Goal: Transaction & Acquisition: Purchase product/service

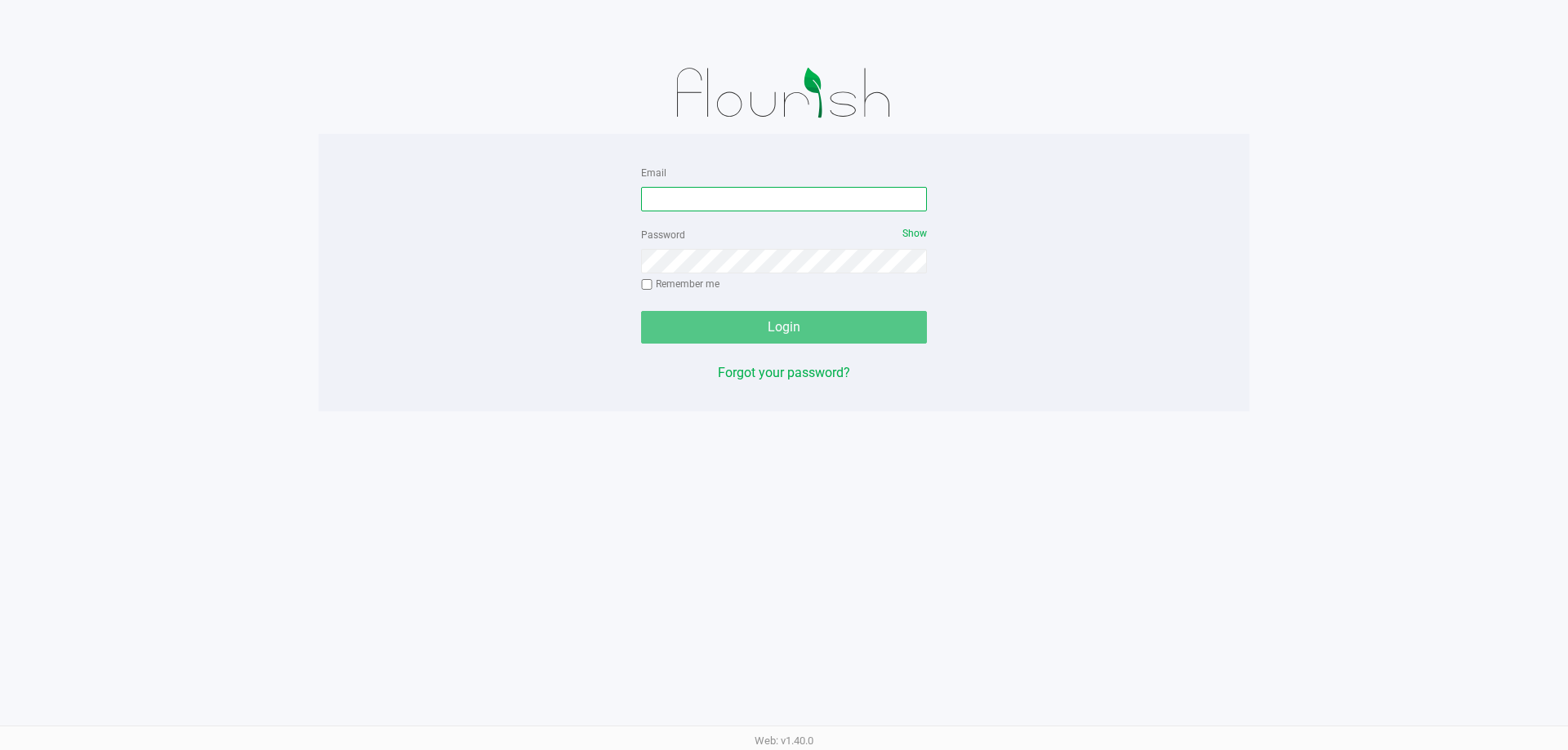
click at [694, 191] on input "Email" at bounding box center [784, 199] width 286 height 25
type input "[EMAIL_ADDRESS][DOMAIN_NAME]"
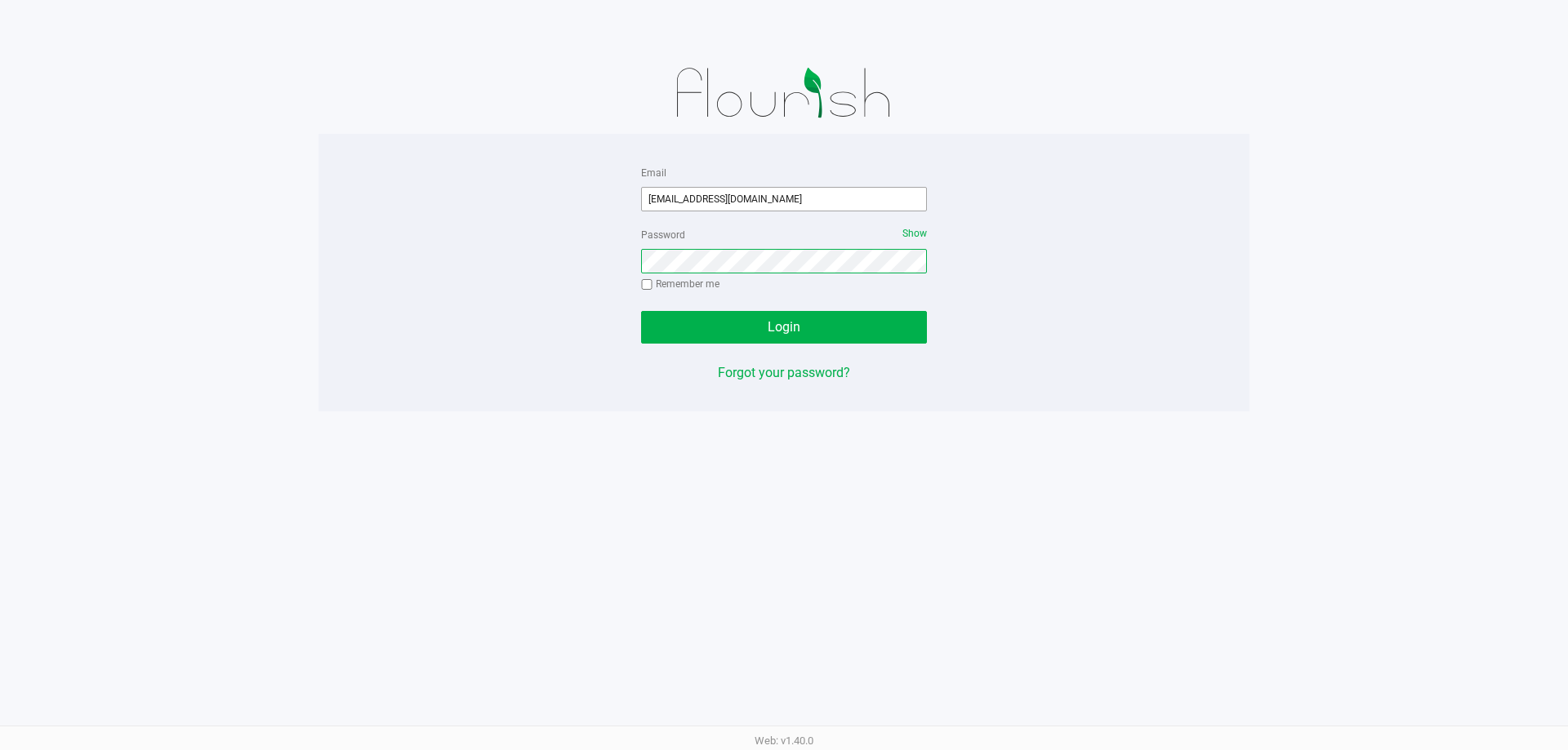
click at [641, 311] on button "Login" at bounding box center [784, 327] width 286 height 33
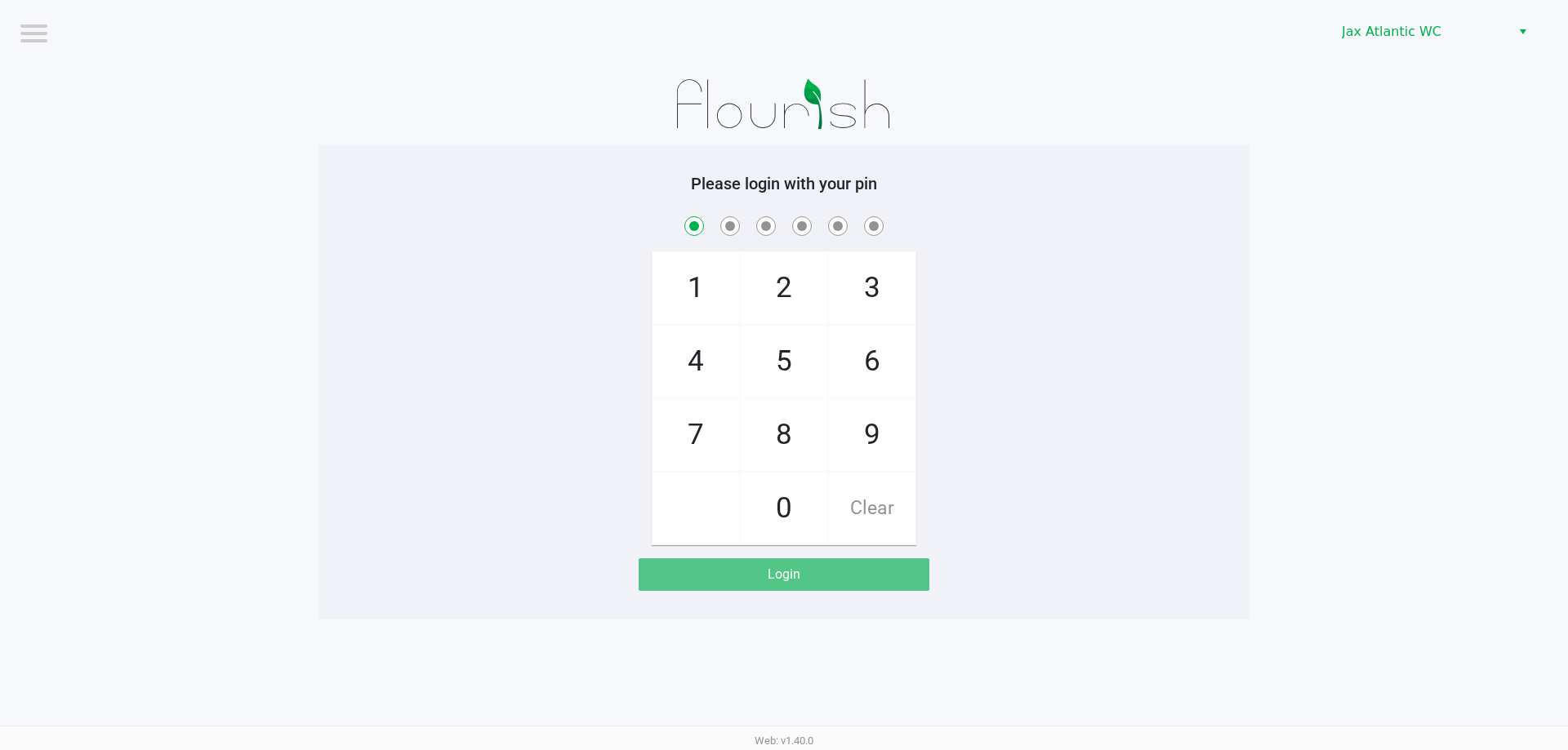
checkbox input "true"
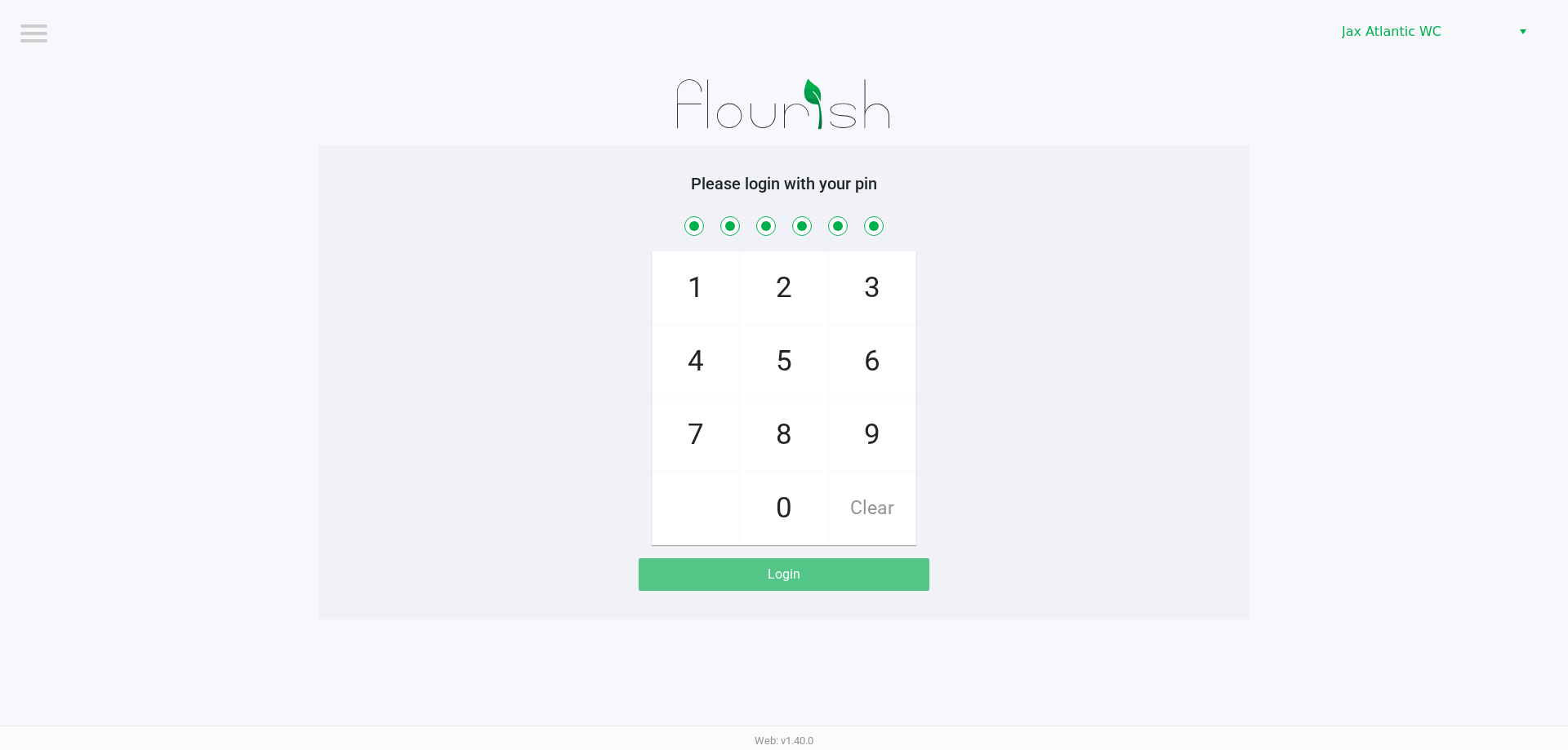
checkbox input "true"
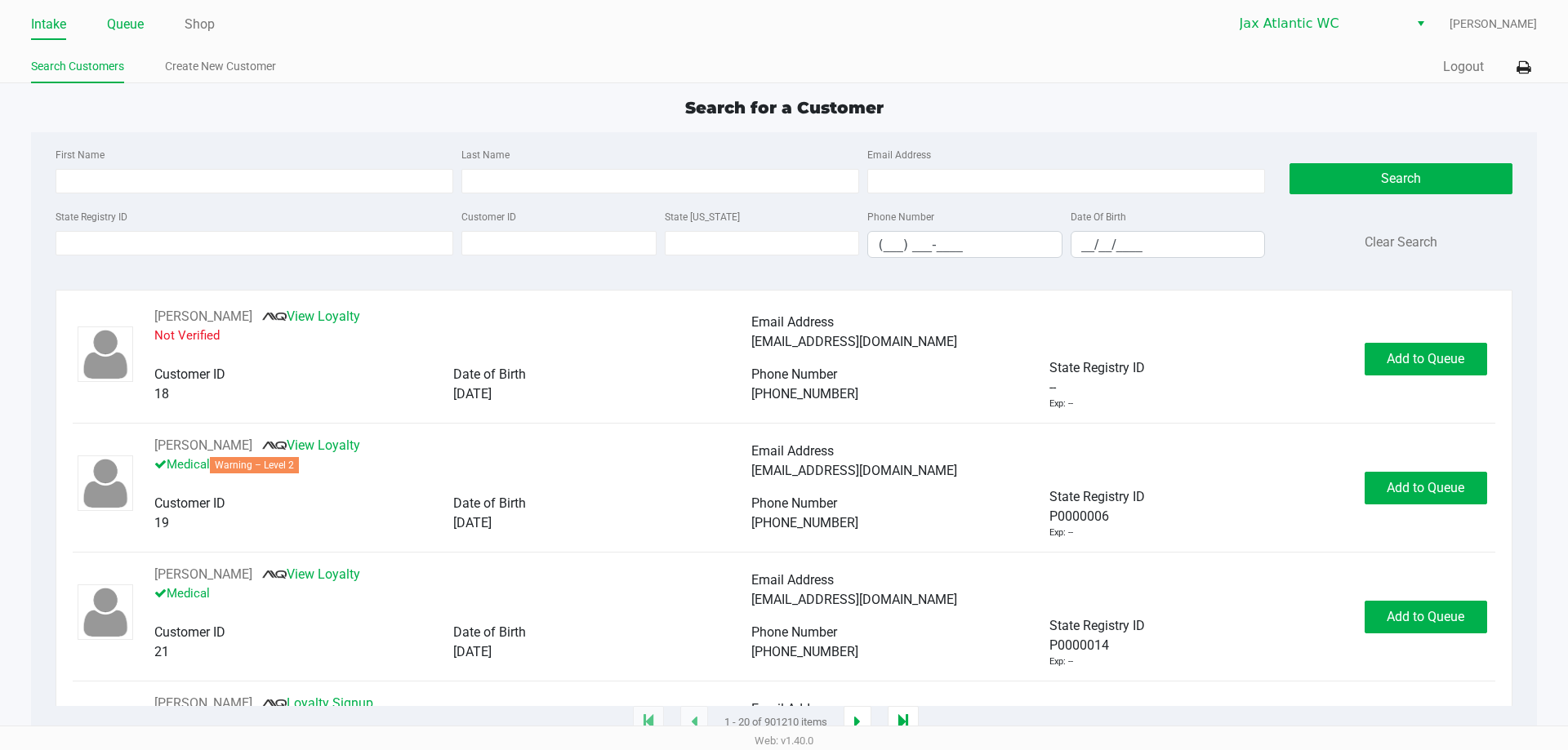
click at [134, 31] on link "Queue" at bounding box center [125, 24] width 36 height 23
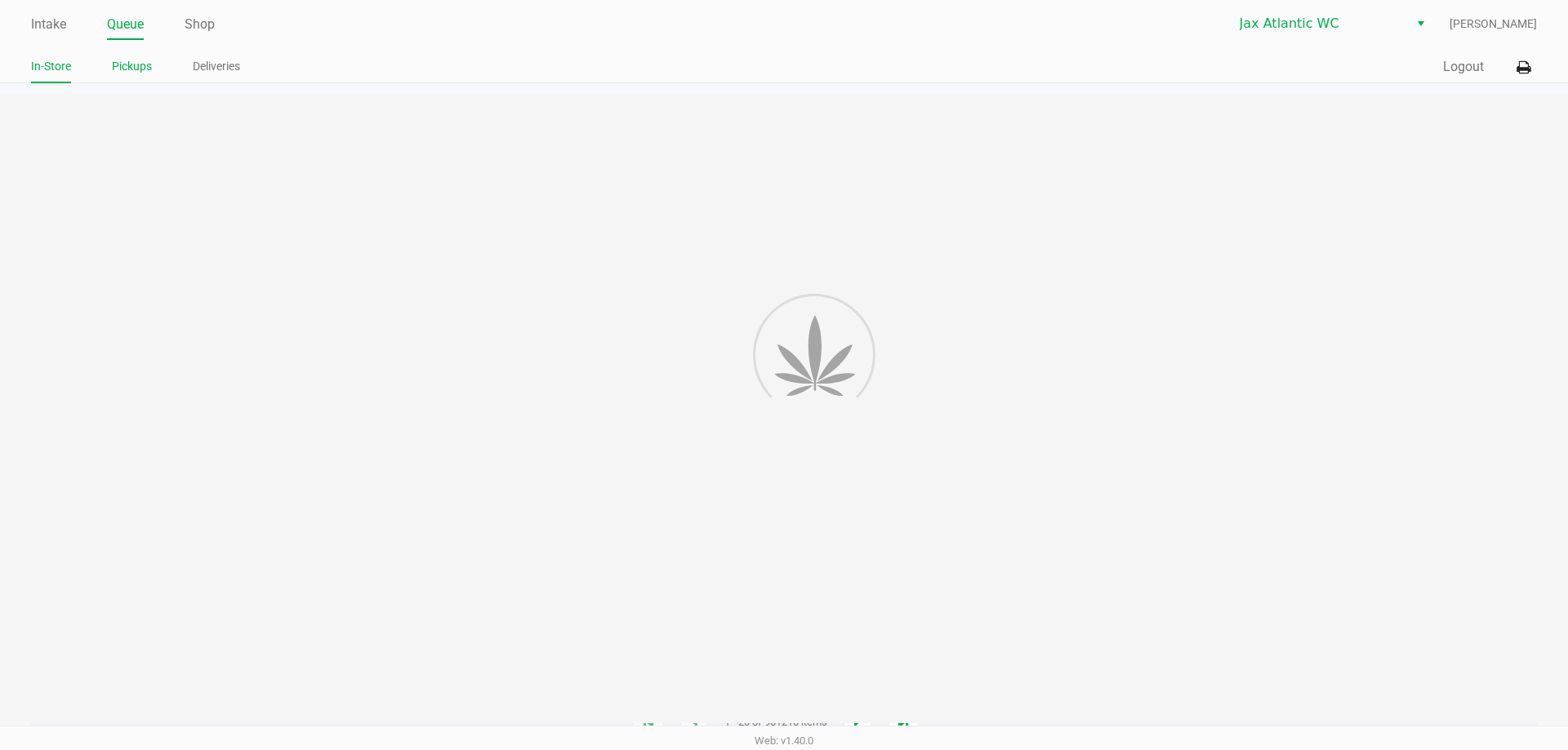
click at [141, 67] on link "Pickups" at bounding box center [132, 66] width 40 height 21
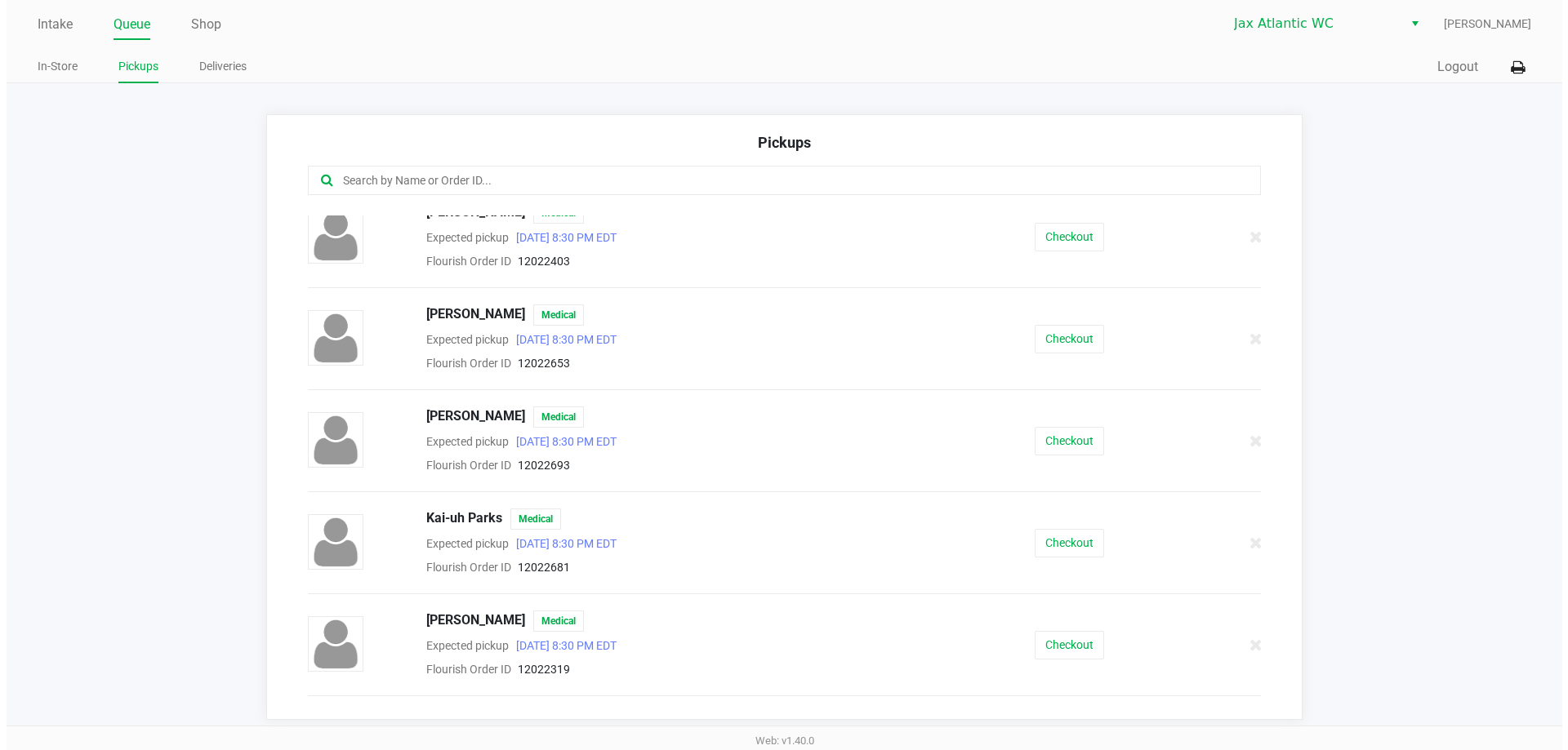
scroll to position [490, 0]
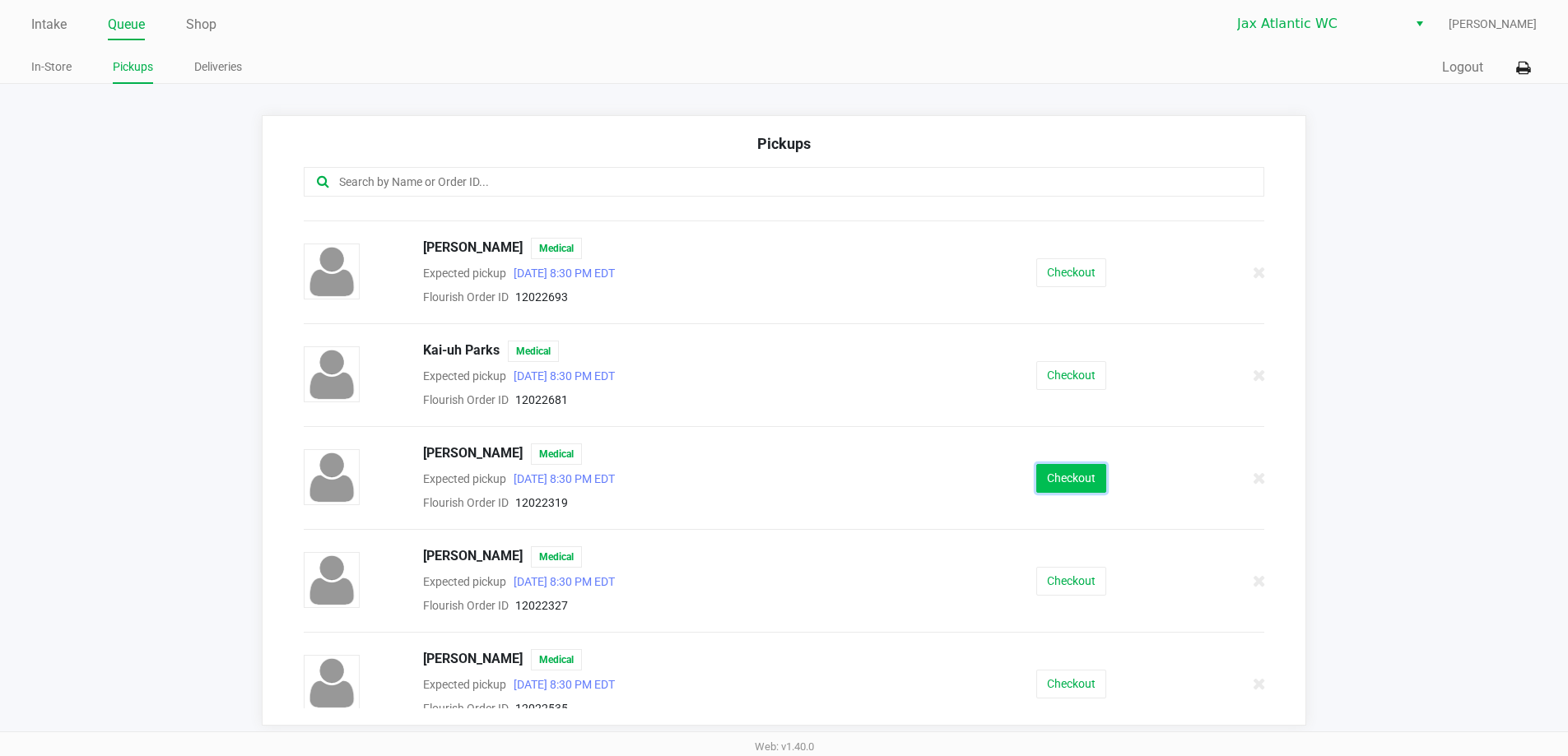
click at [1066, 488] on button "Checkout" at bounding box center [1071, 478] width 70 height 29
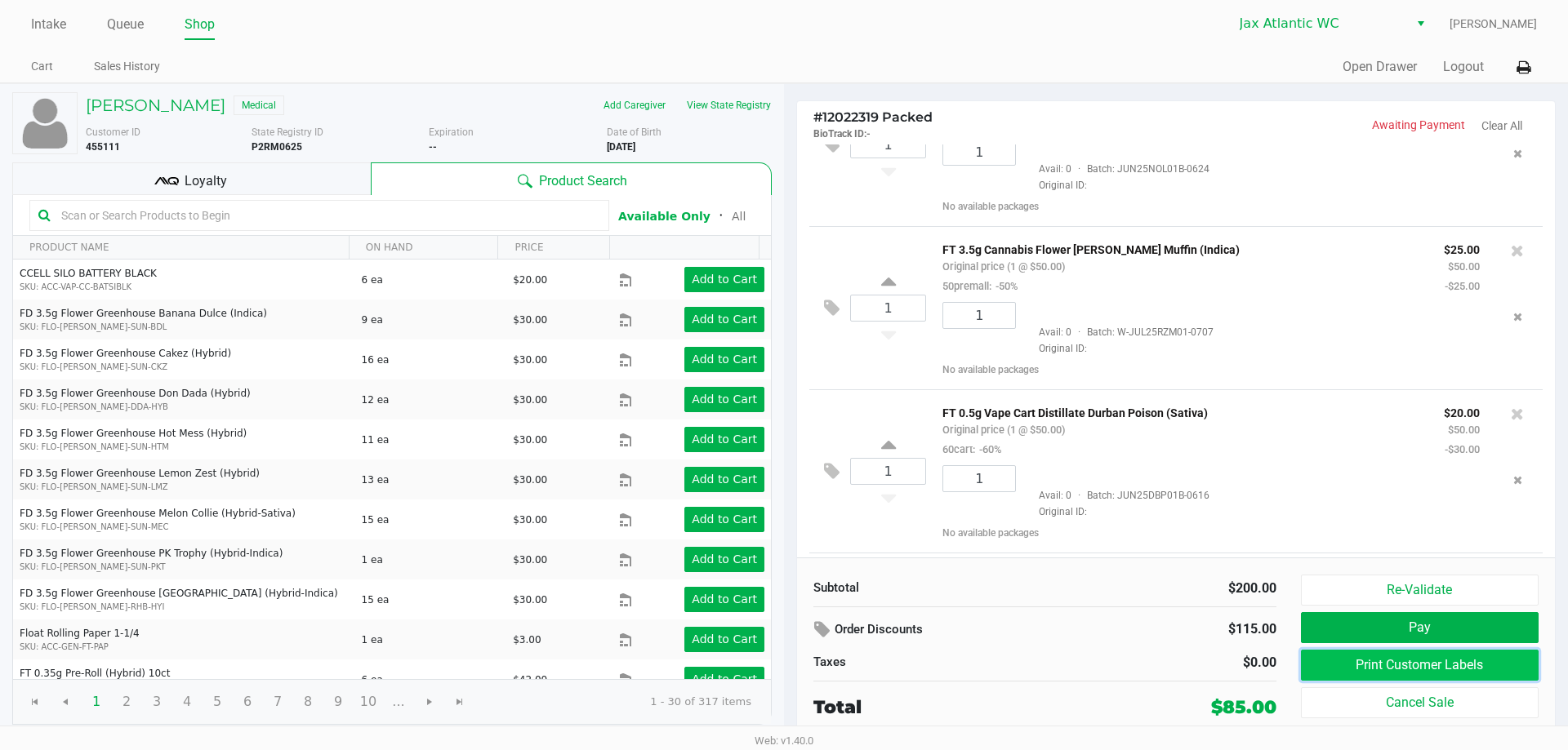
click at [1444, 657] on button "Print Customer Labels" at bounding box center [1419, 665] width 238 height 31
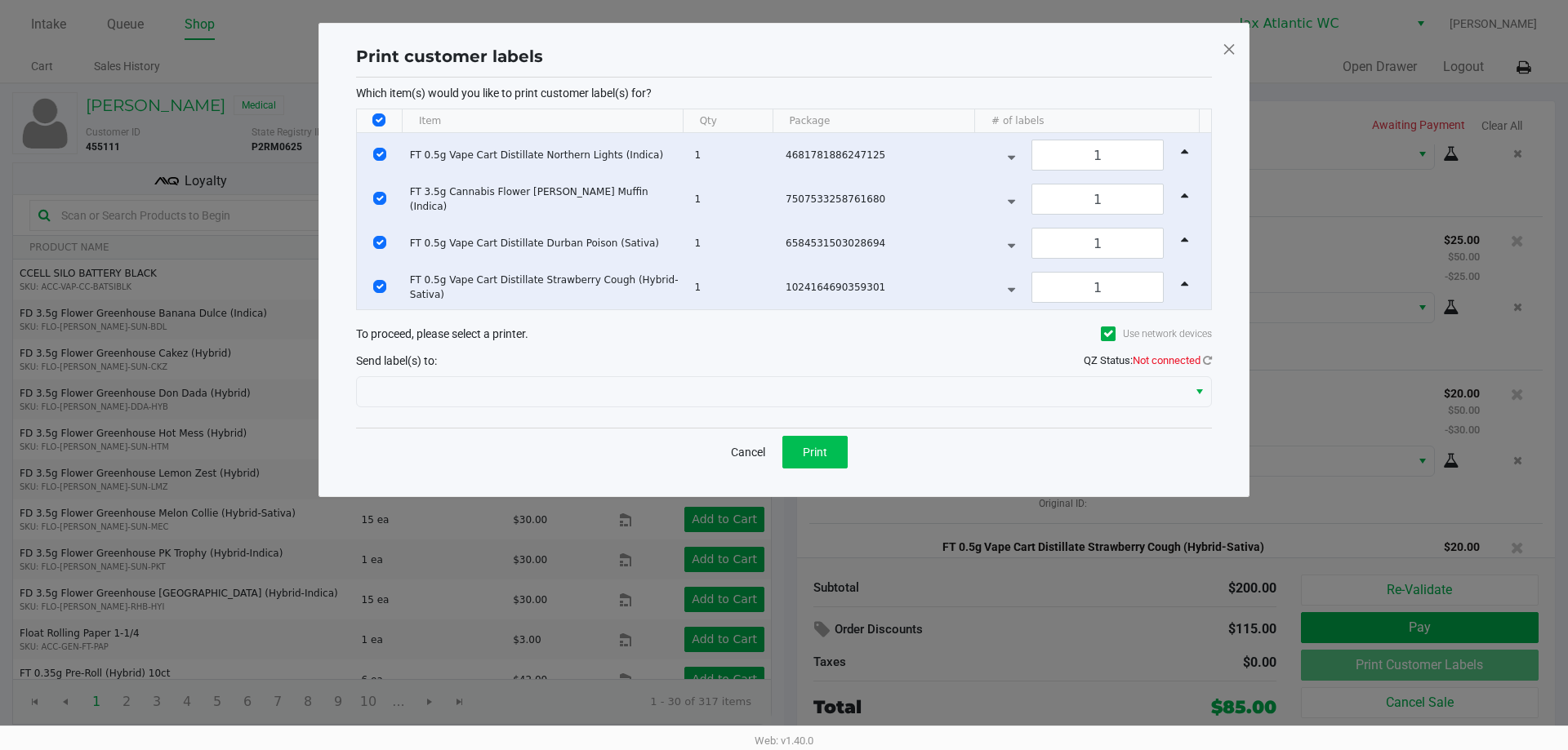
scroll to position [77, 0]
click at [1200, 367] on div "QZ Status: Not connected" at bounding box center [1147, 361] width 128 height 16
click at [1209, 360] on icon at bounding box center [1206, 360] width 9 height 11
click at [1209, 361] on icon at bounding box center [1206, 360] width 9 height 11
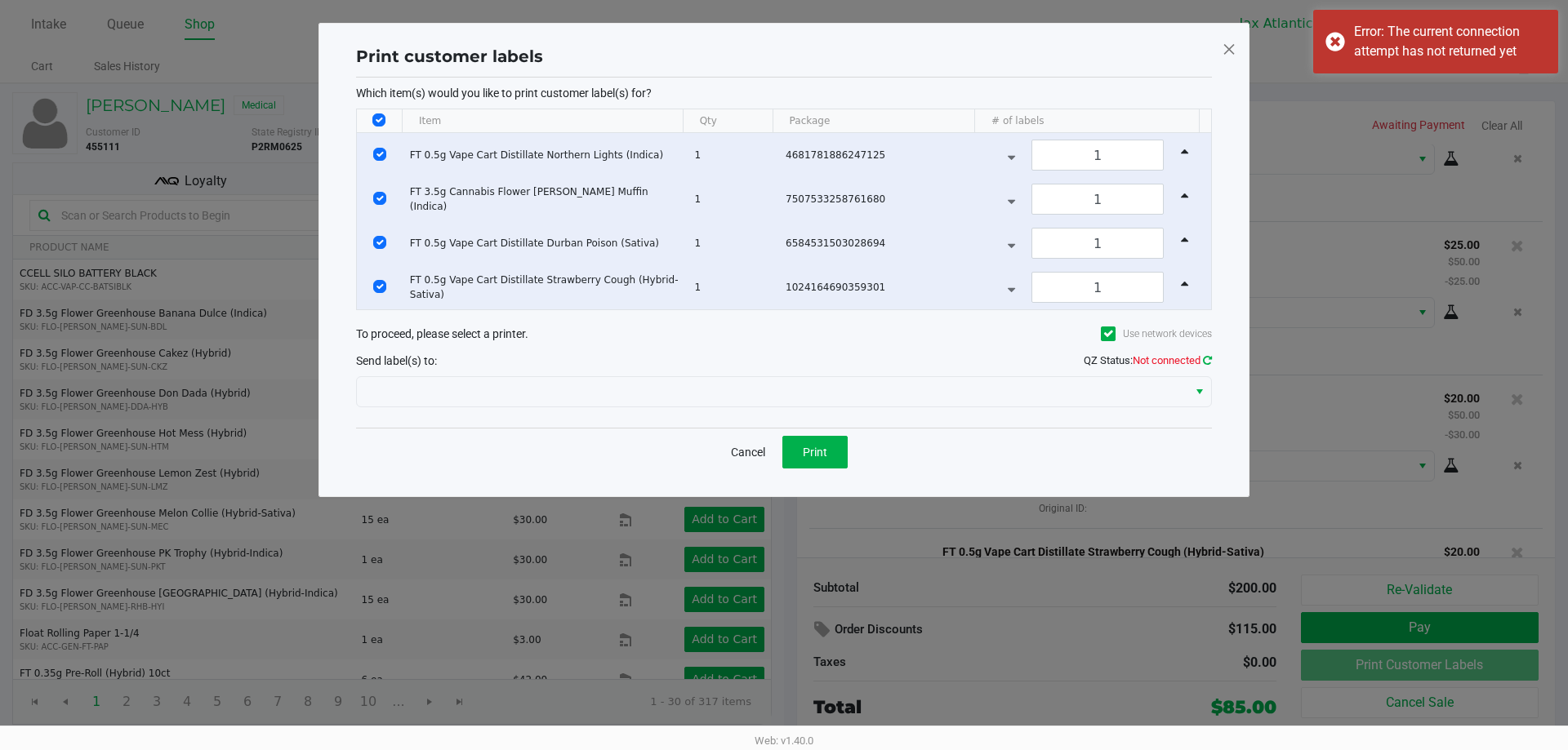
click at [1207, 362] on icon at bounding box center [1206, 360] width 9 height 11
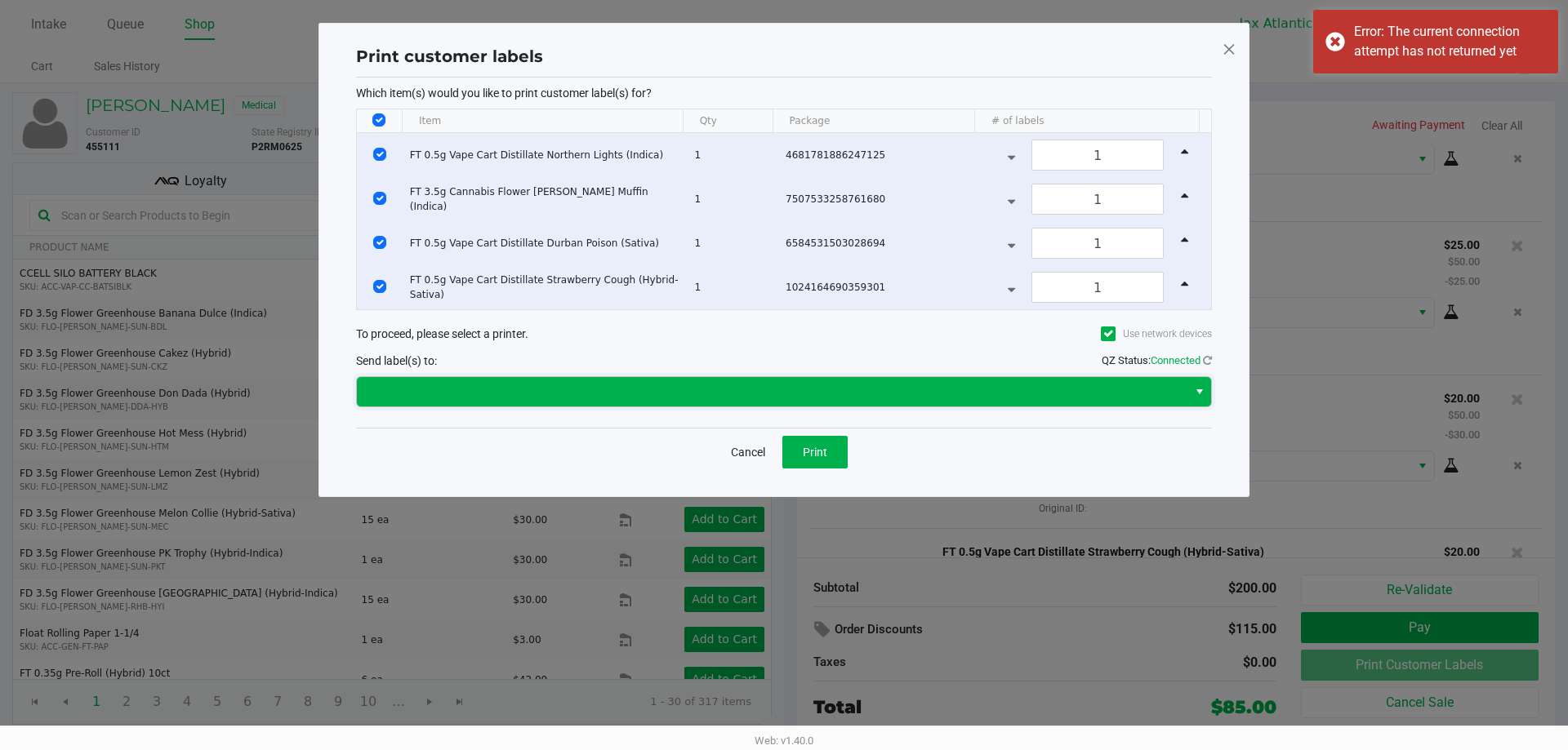
click at [626, 388] on span at bounding box center [772, 392] width 811 height 20
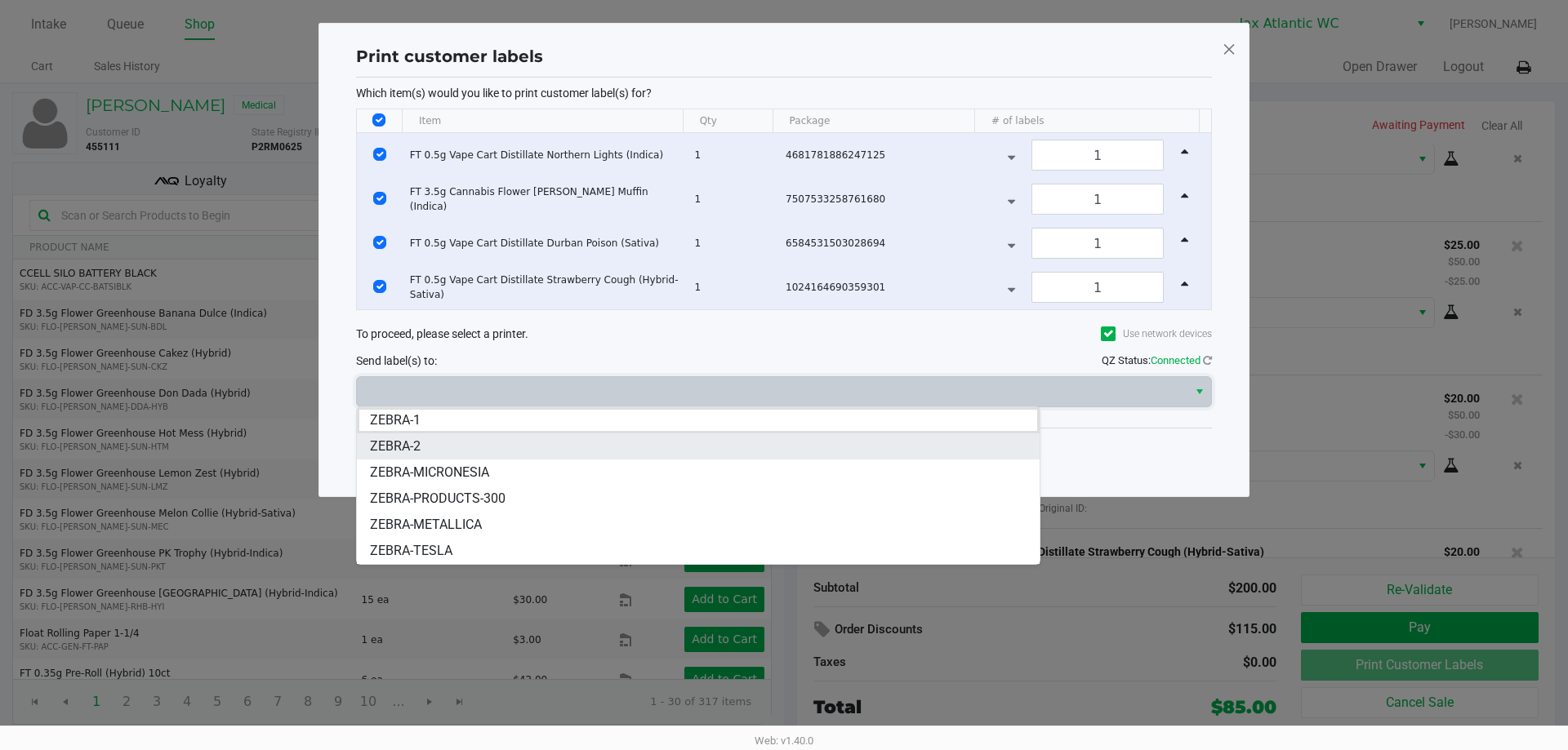
click at [532, 448] on li "ZEBRA-2" at bounding box center [698, 446] width 683 height 27
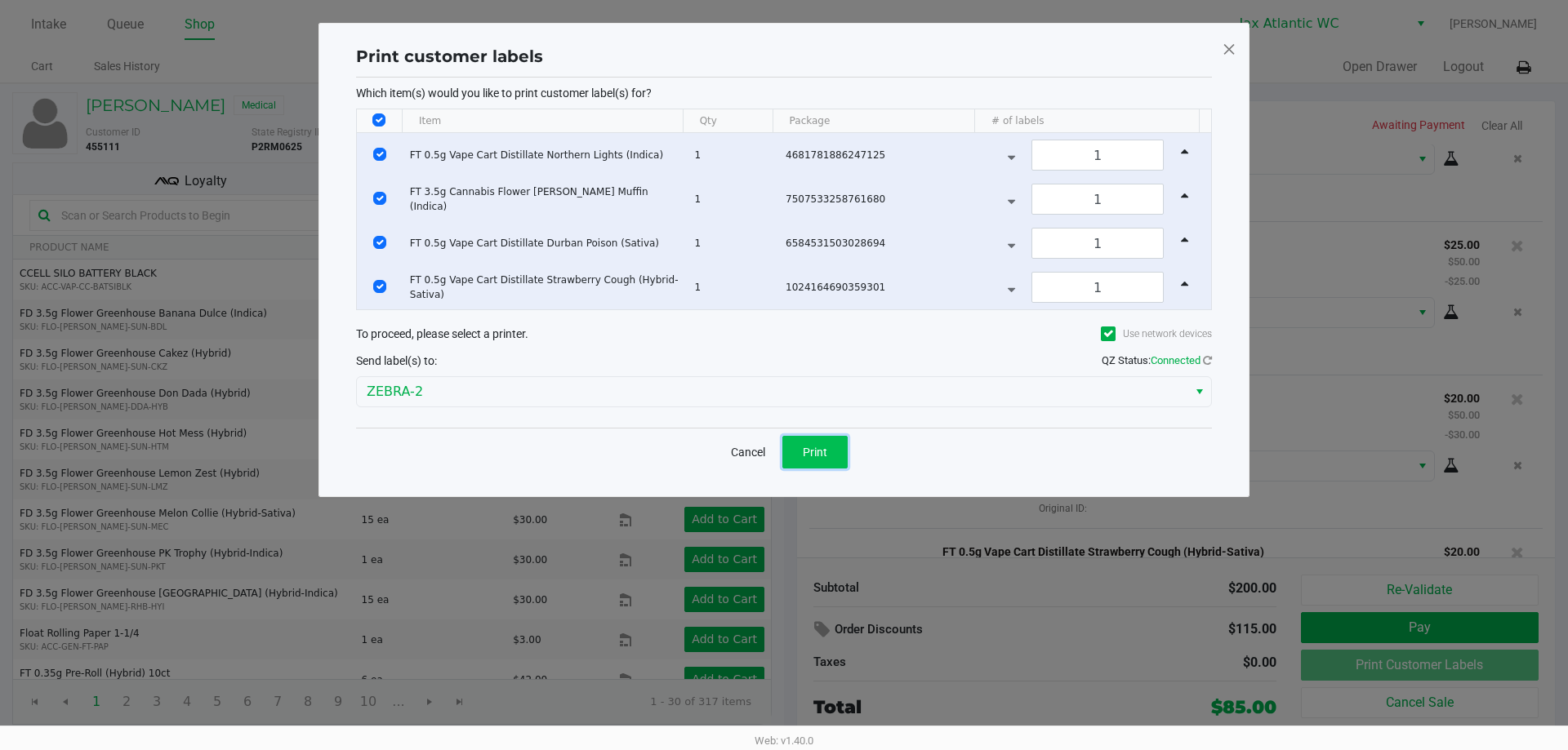
click at [817, 461] on button "Print" at bounding box center [815, 451] width 65 height 33
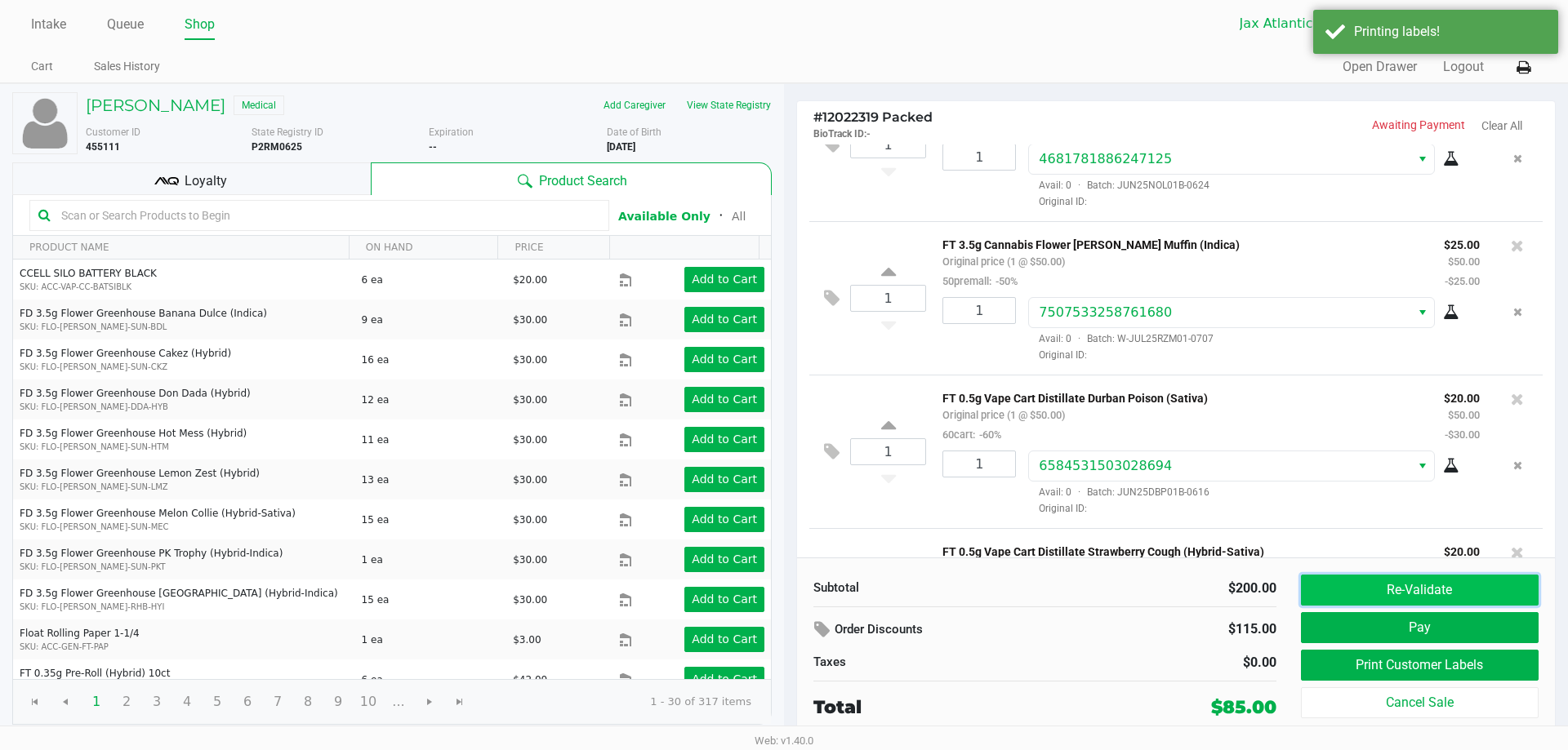
click at [1437, 598] on button "Re-Validate" at bounding box center [1419, 589] width 238 height 31
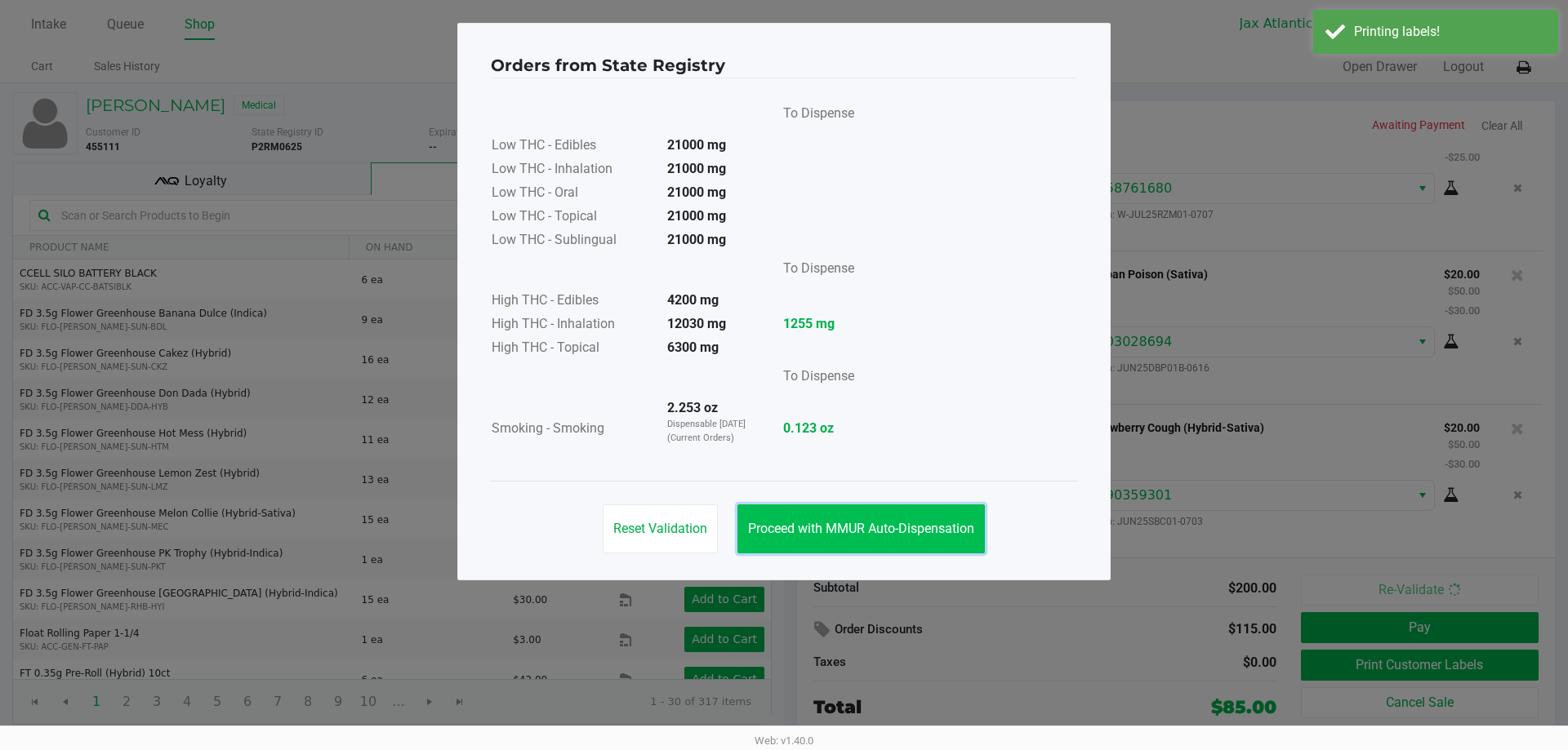
click at [851, 507] on button "Proceed with MMUR Auto-Dispensation" at bounding box center [860, 529] width 247 height 49
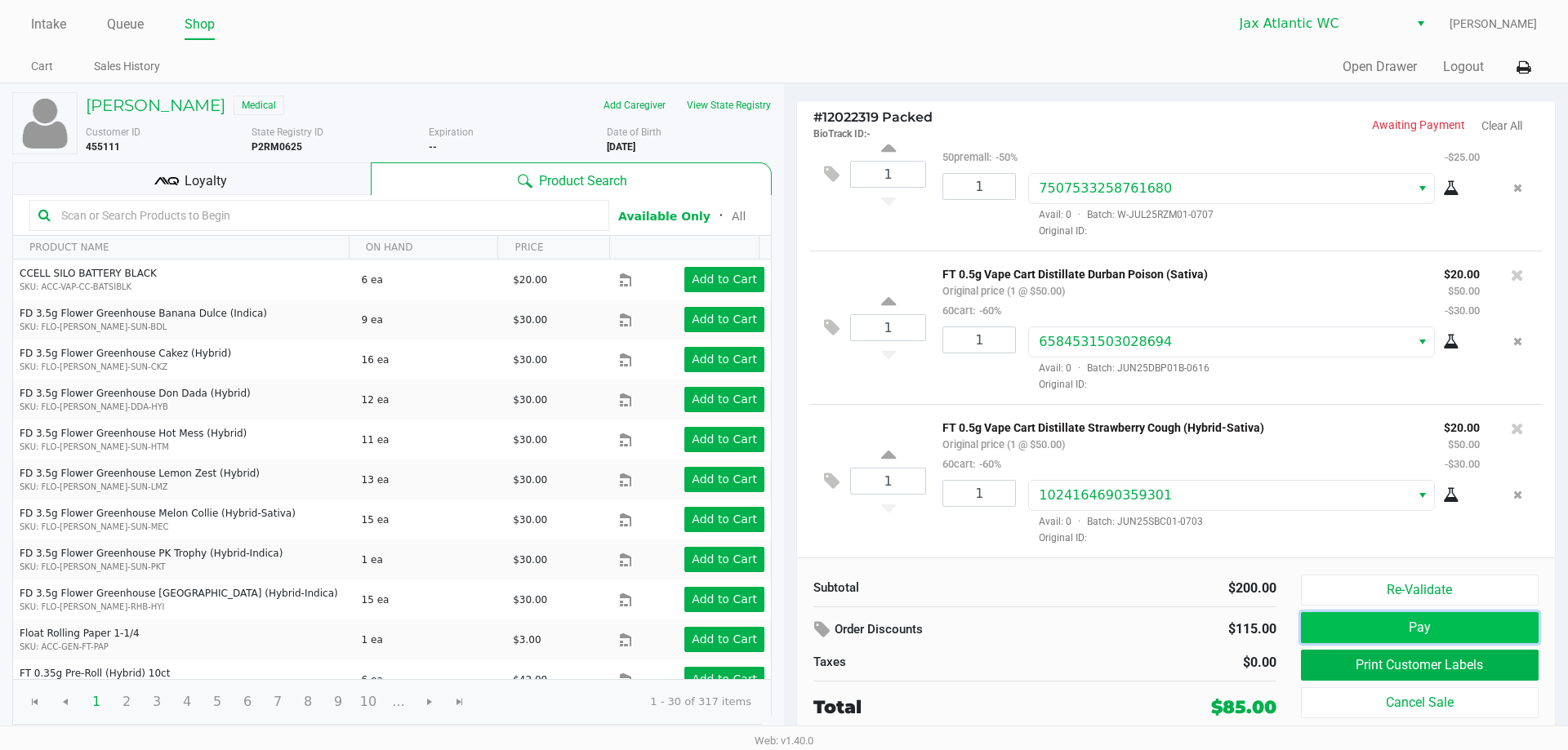
click at [1436, 632] on button "Pay" at bounding box center [1419, 627] width 238 height 31
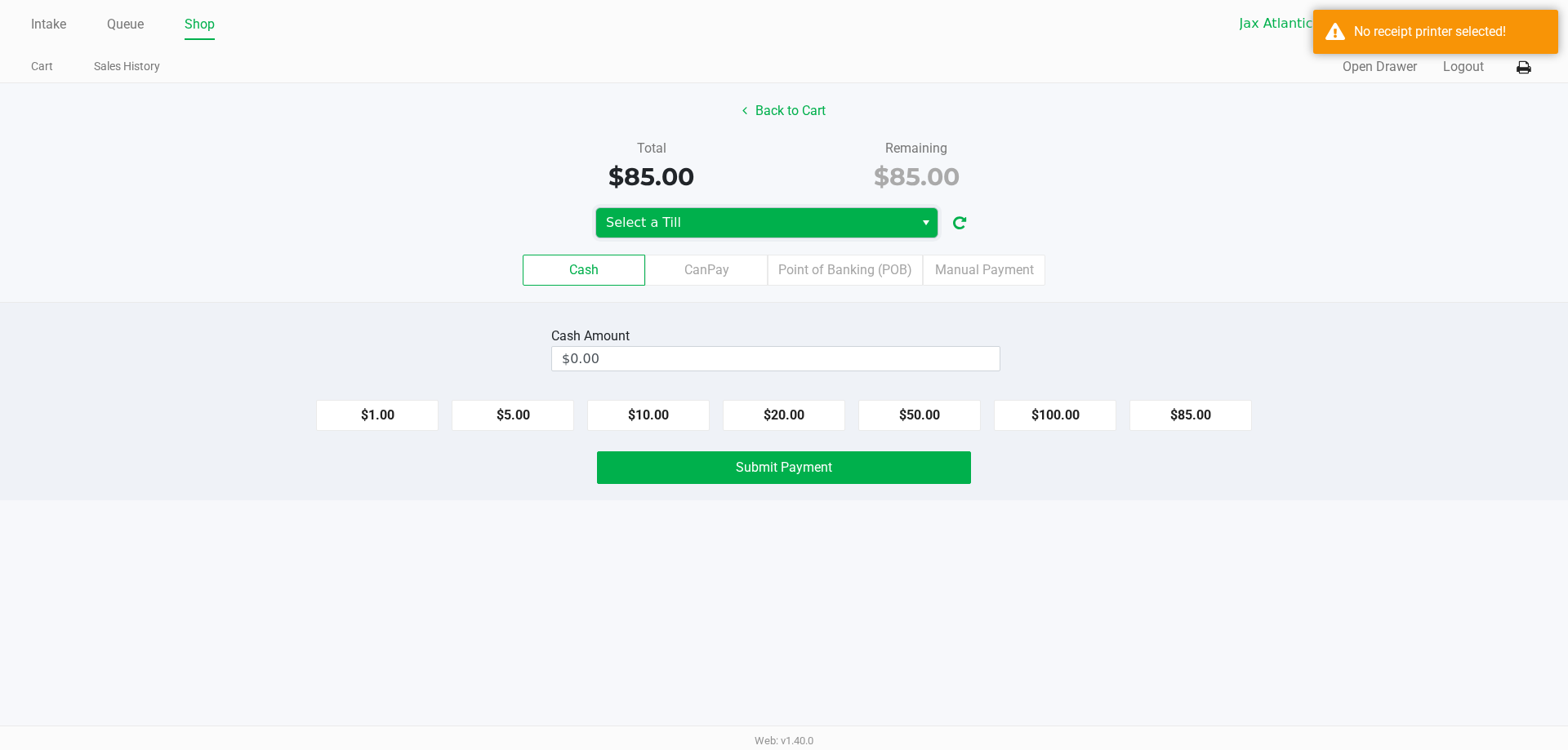
click at [744, 224] on span "Select a Till" at bounding box center [755, 223] width 298 height 20
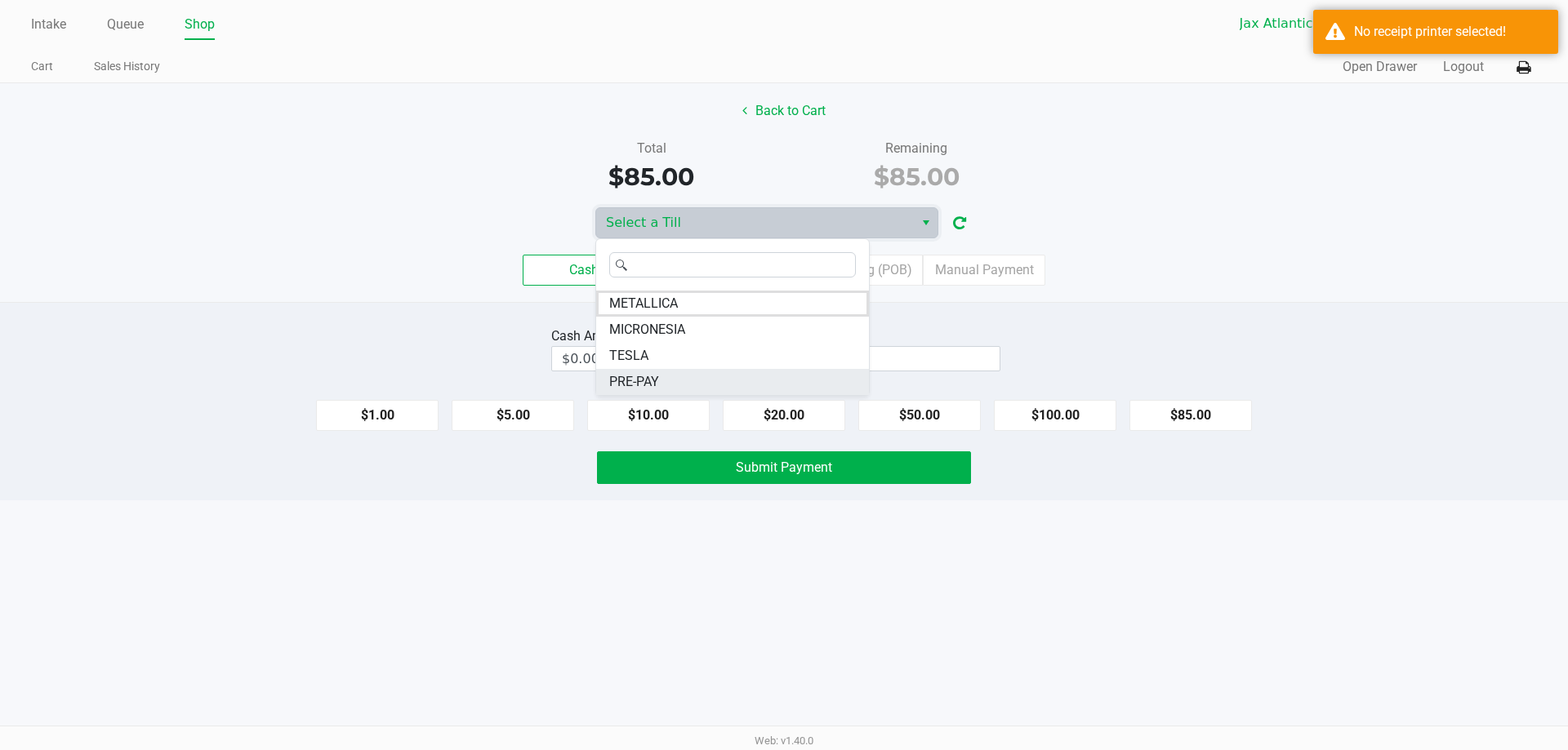
click at [688, 375] on li "PRE-PAY" at bounding box center [732, 382] width 273 height 27
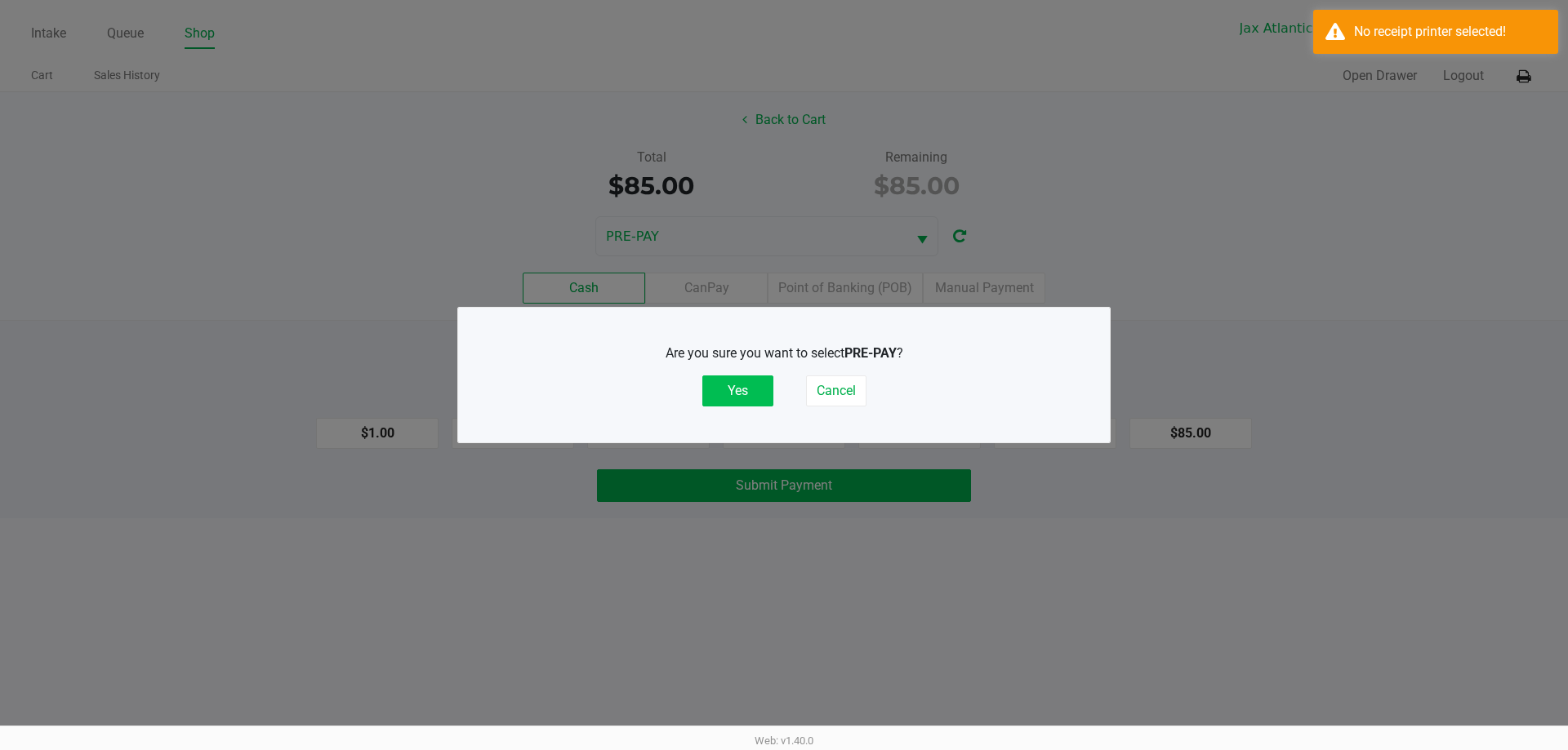
click at [732, 391] on button "Yes" at bounding box center [738, 390] width 71 height 31
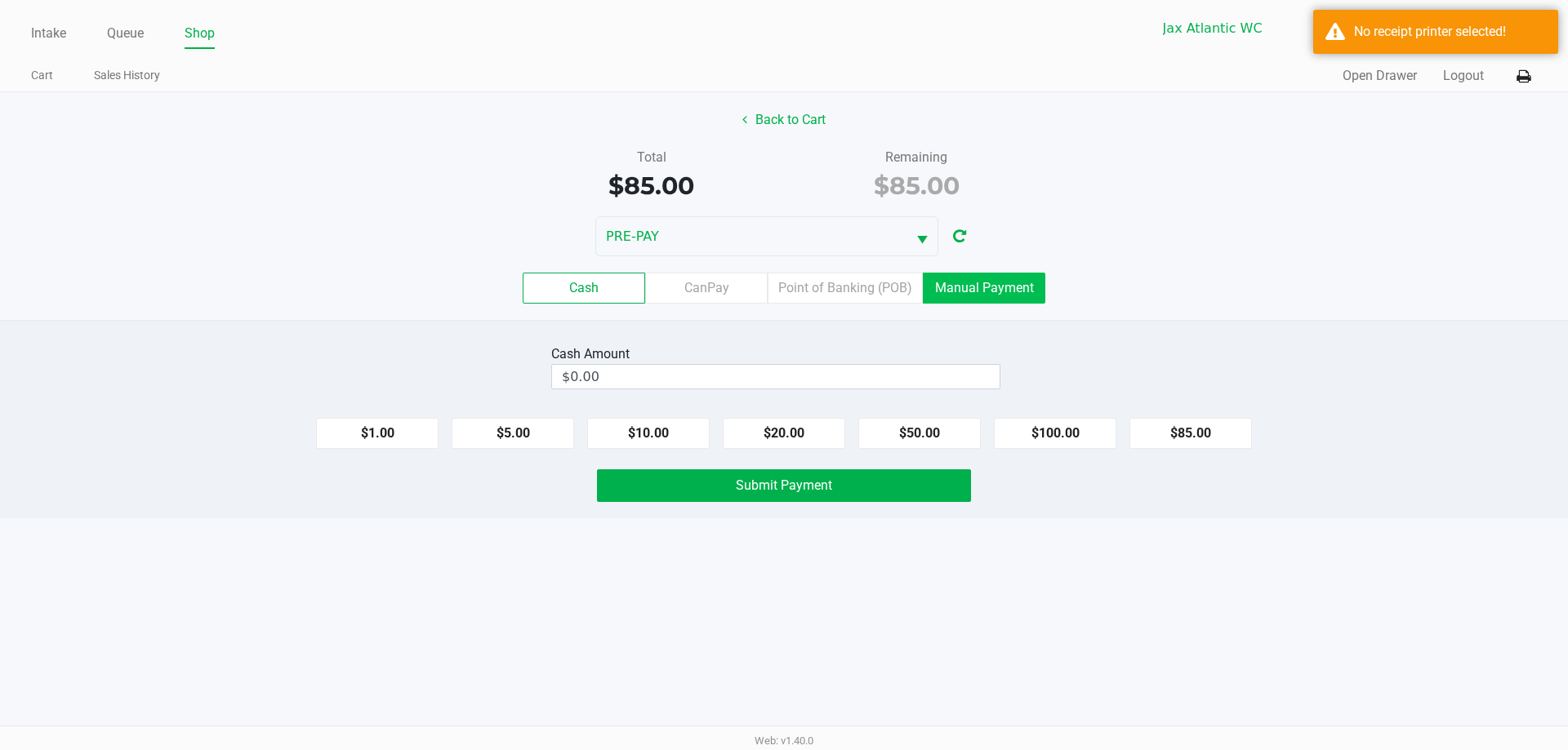
click at [973, 288] on label "Manual Payment" at bounding box center [984, 288] width 122 height 31
click at [0, 0] on 8 "Manual Payment" at bounding box center [0, 0] width 0 height 0
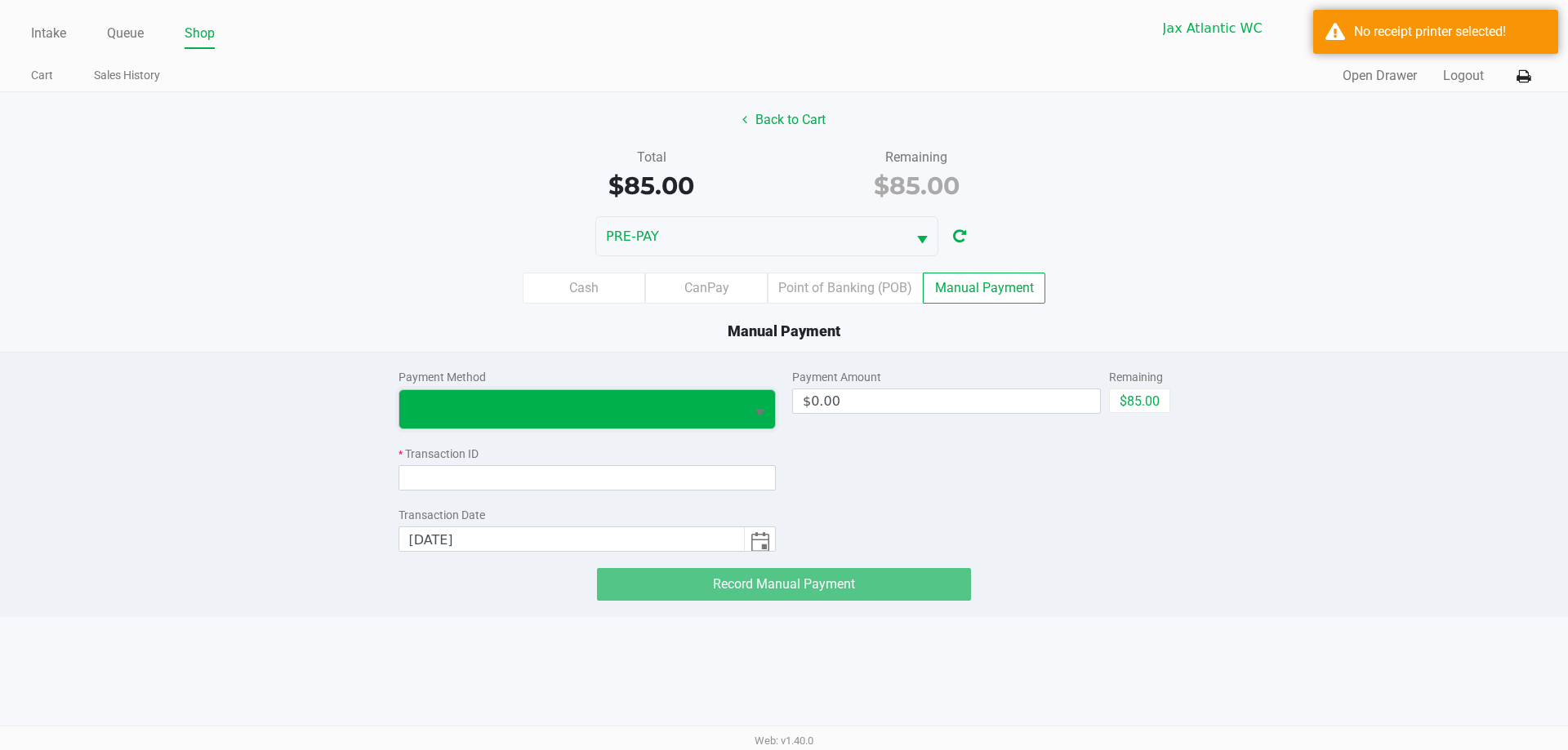
click at [665, 414] on span at bounding box center [572, 409] width 326 height 20
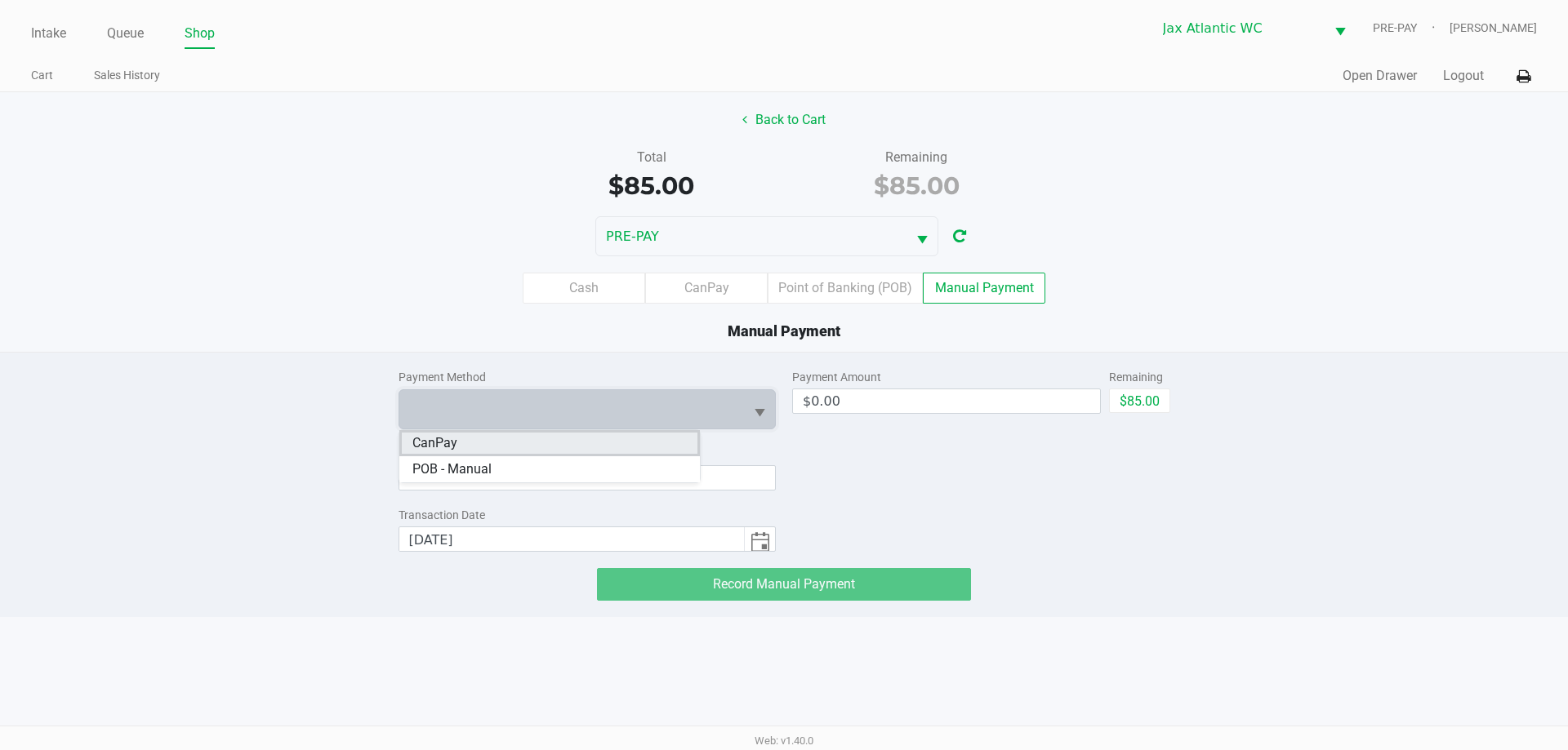
click at [517, 450] on li "CanPay" at bounding box center [549, 443] width 301 height 27
click at [1160, 406] on button "$85.00" at bounding box center [1139, 400] width 61 height 25
type input "$85.00"
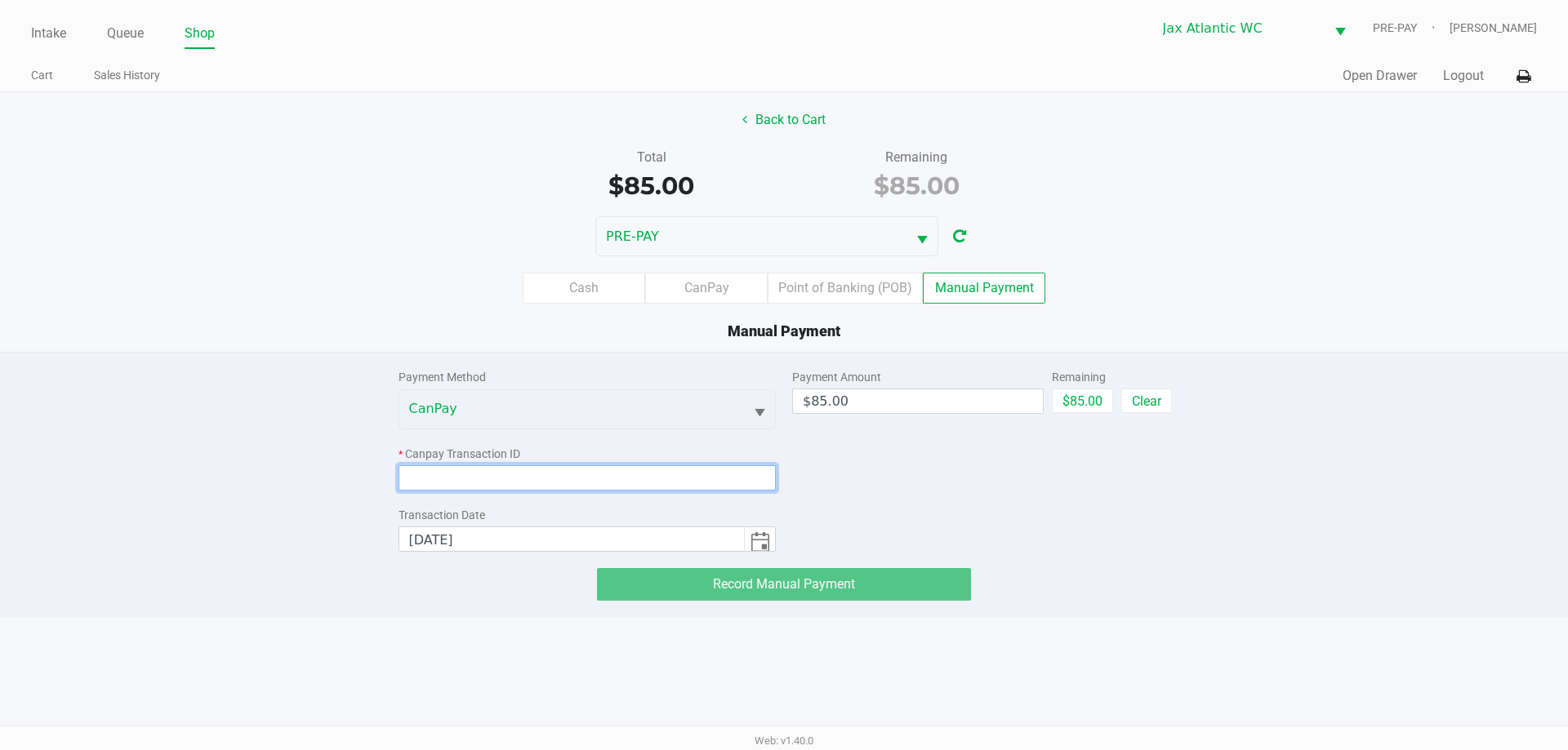
click at [588, 489] on input at bounding box center [587, 478] width 378 height 26
paste input "EPABUYEWABA5"
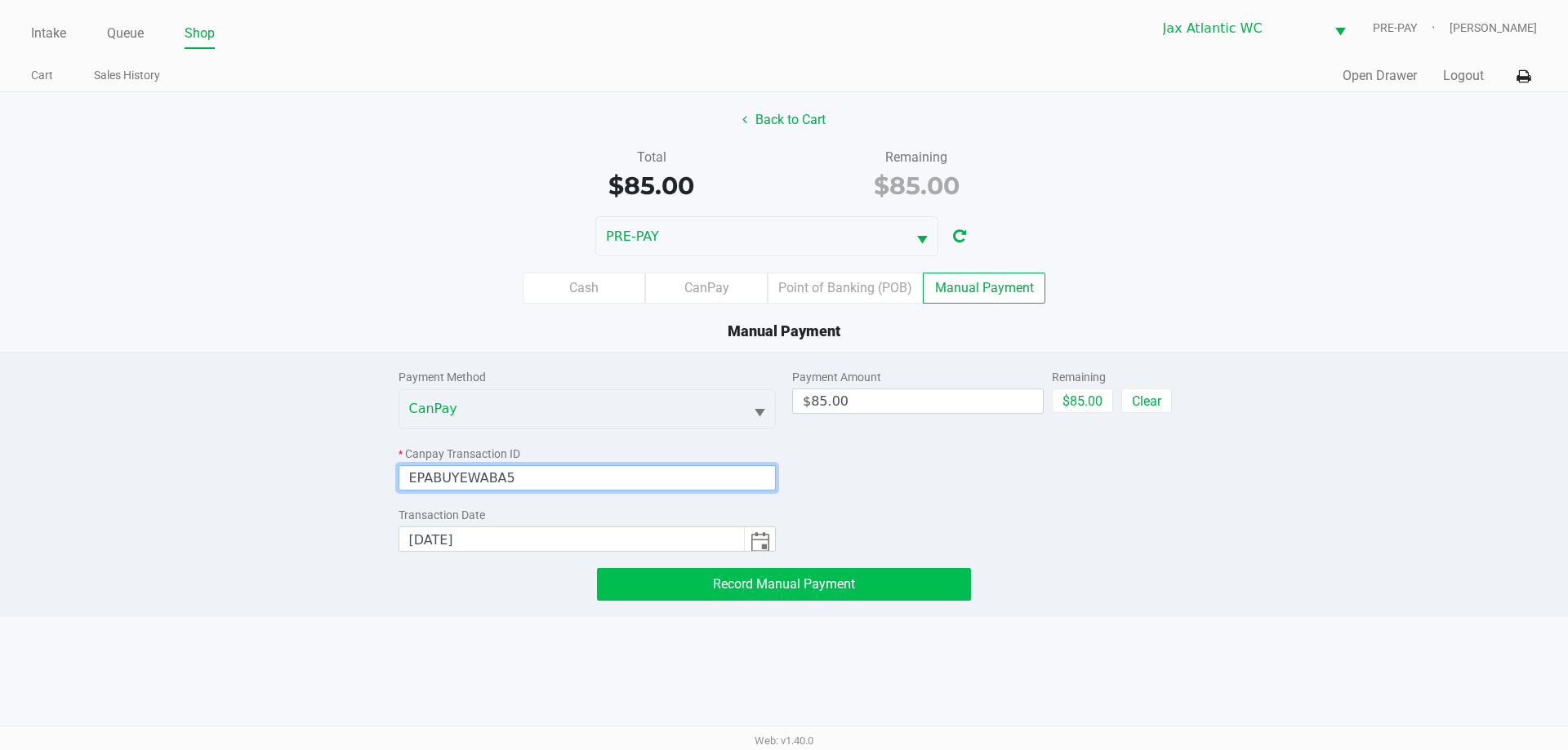
type input "EPABUYEWABA5"
click at [716, 593] on button "Record Manual Payment" at bounding box center [784, 584] width 374 height 33
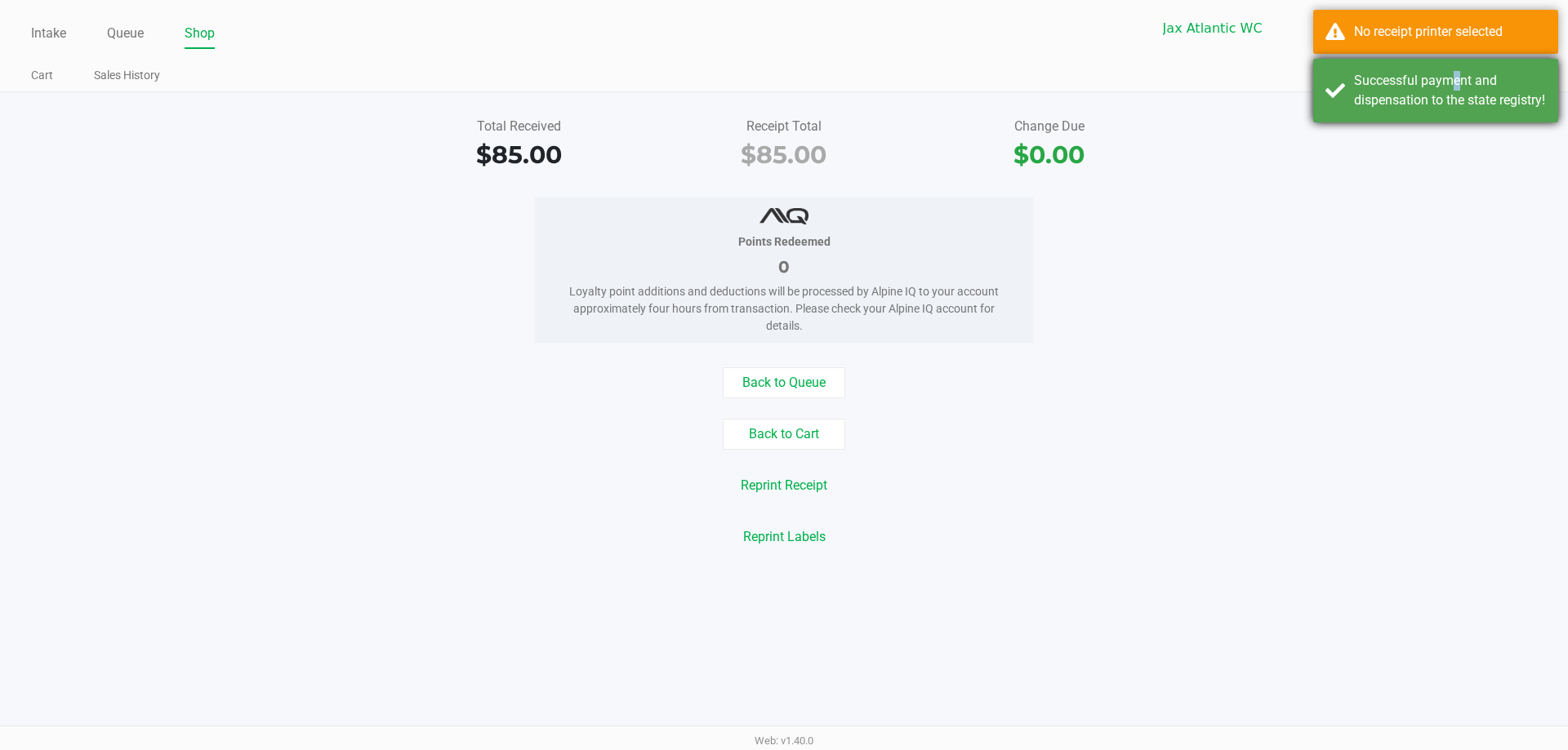
click at [1450, 84] on div "Successful payment and dispensation to the state registry!" at bounding box center [1450, 91] width 192 height 39
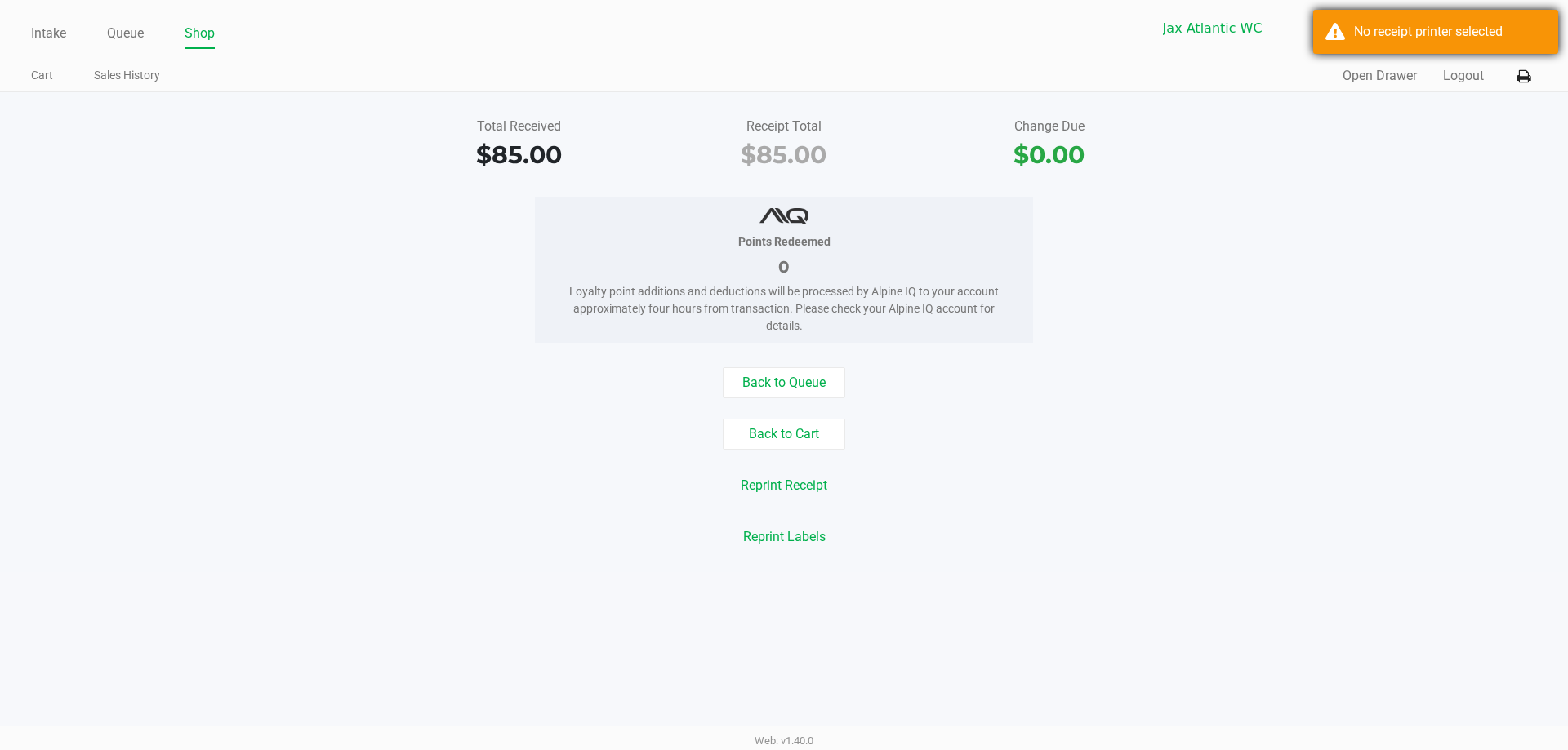
click at [1461, 37] on div "No receipt printer selected" at bounding box center [1450, 32] width 192 height 20
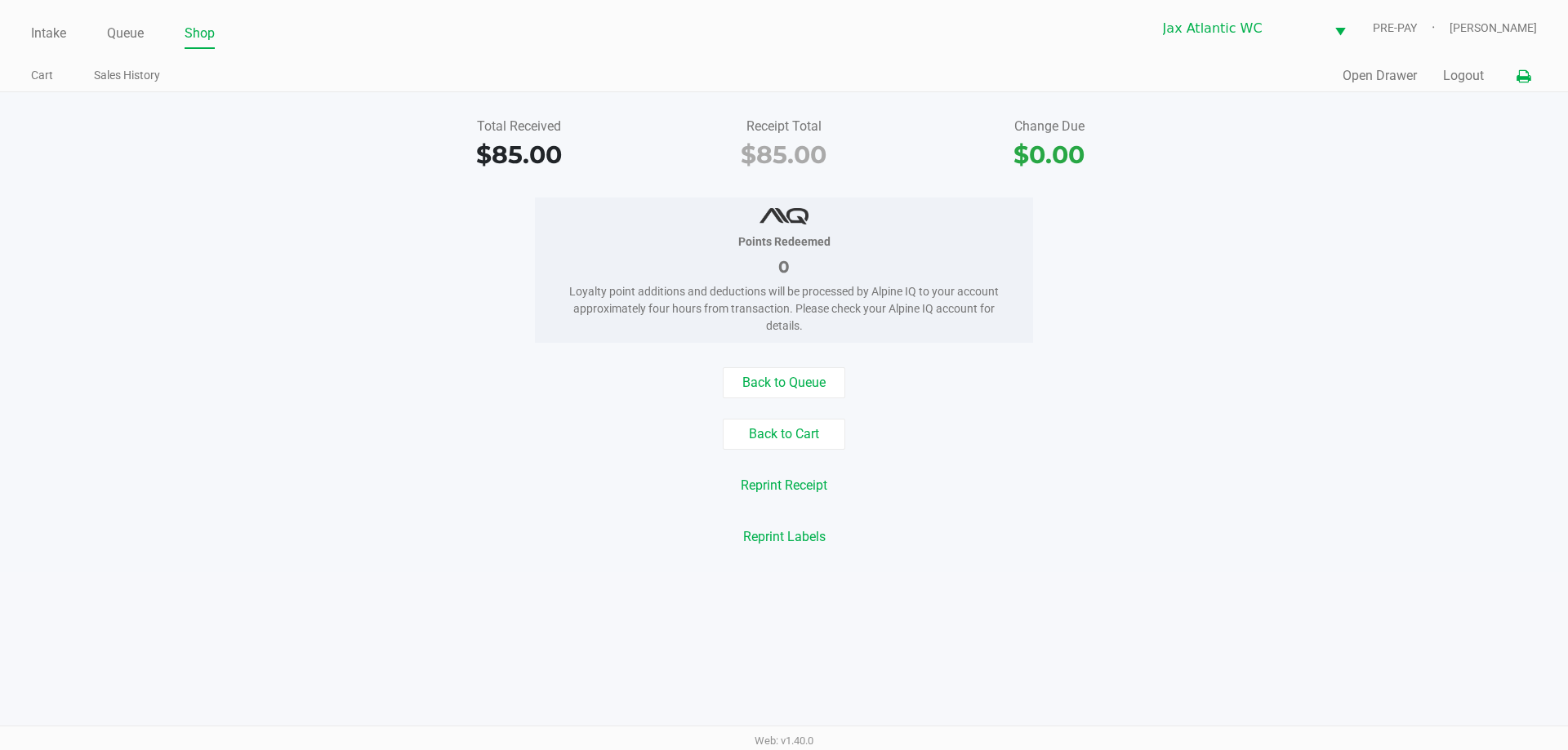
click at [1532, 69] on button at bounding box center [1523, 76] width 27 height 31
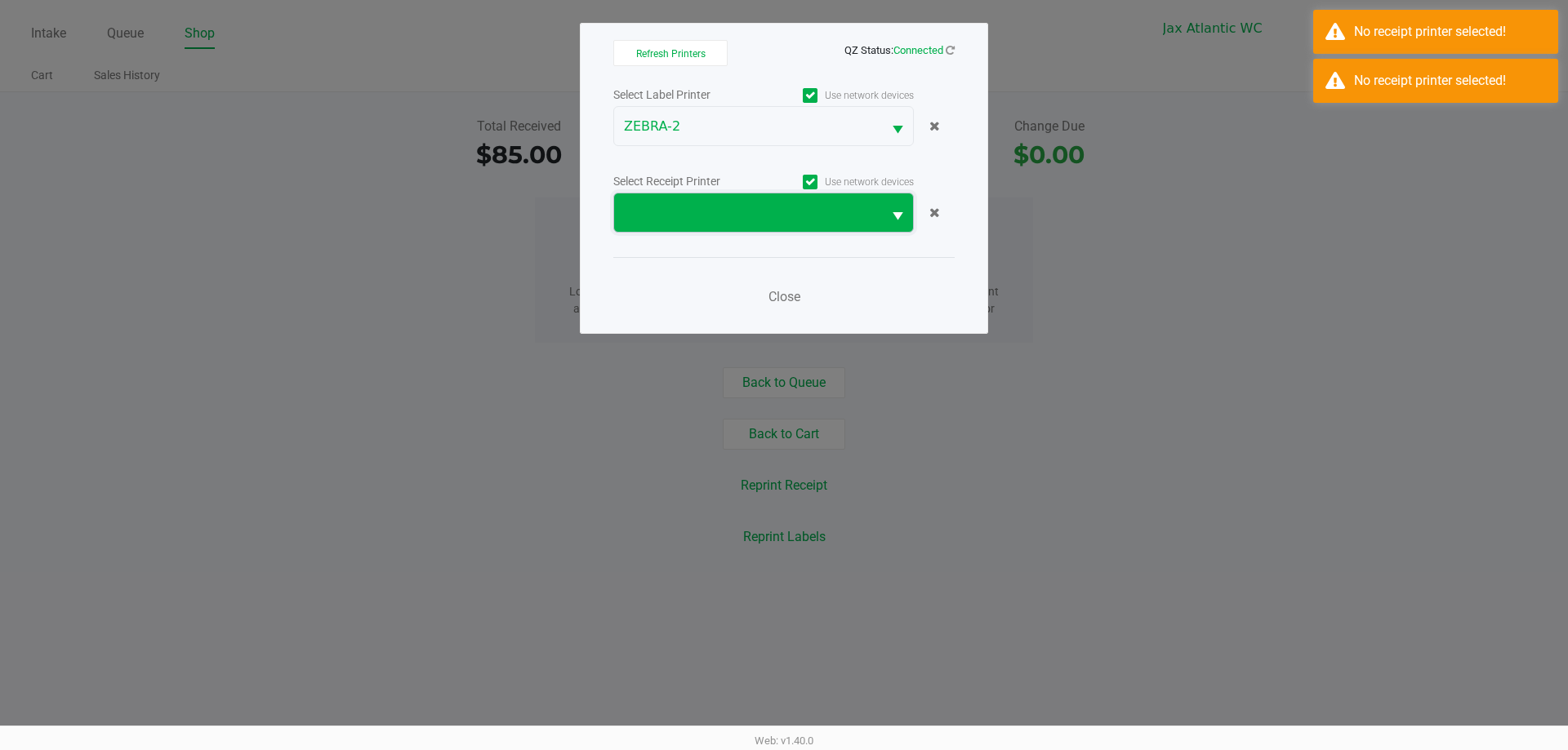
click at [688, 222] on span at bounding box center [748, 213] width 248 height 20
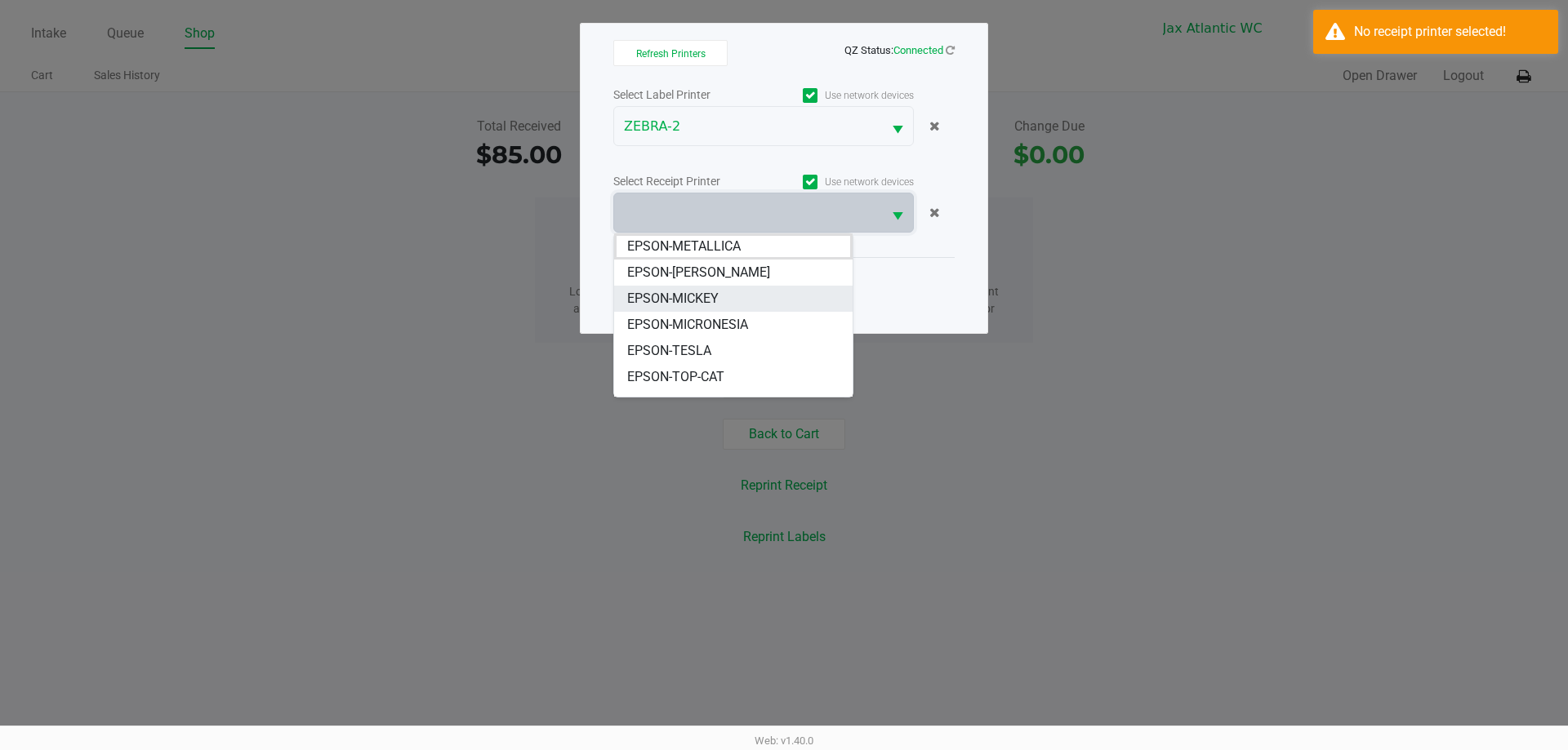
click at [729, 300] on li "EPSON-MICKEY" at bounding box center [733, 299] width 239 height 27
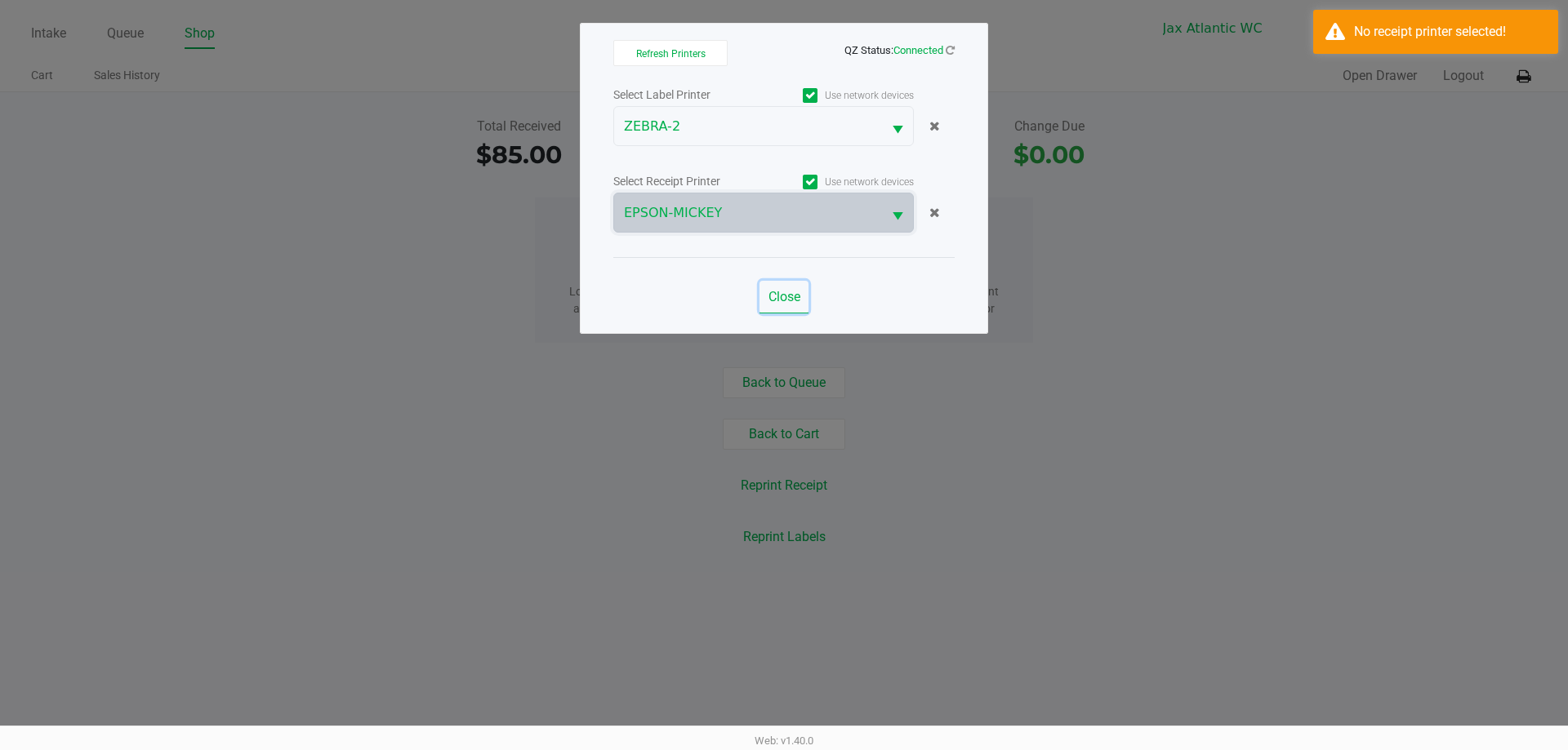
click at [780, 307] on button "Close" at bounding box center [784, 297] width 49 height 33
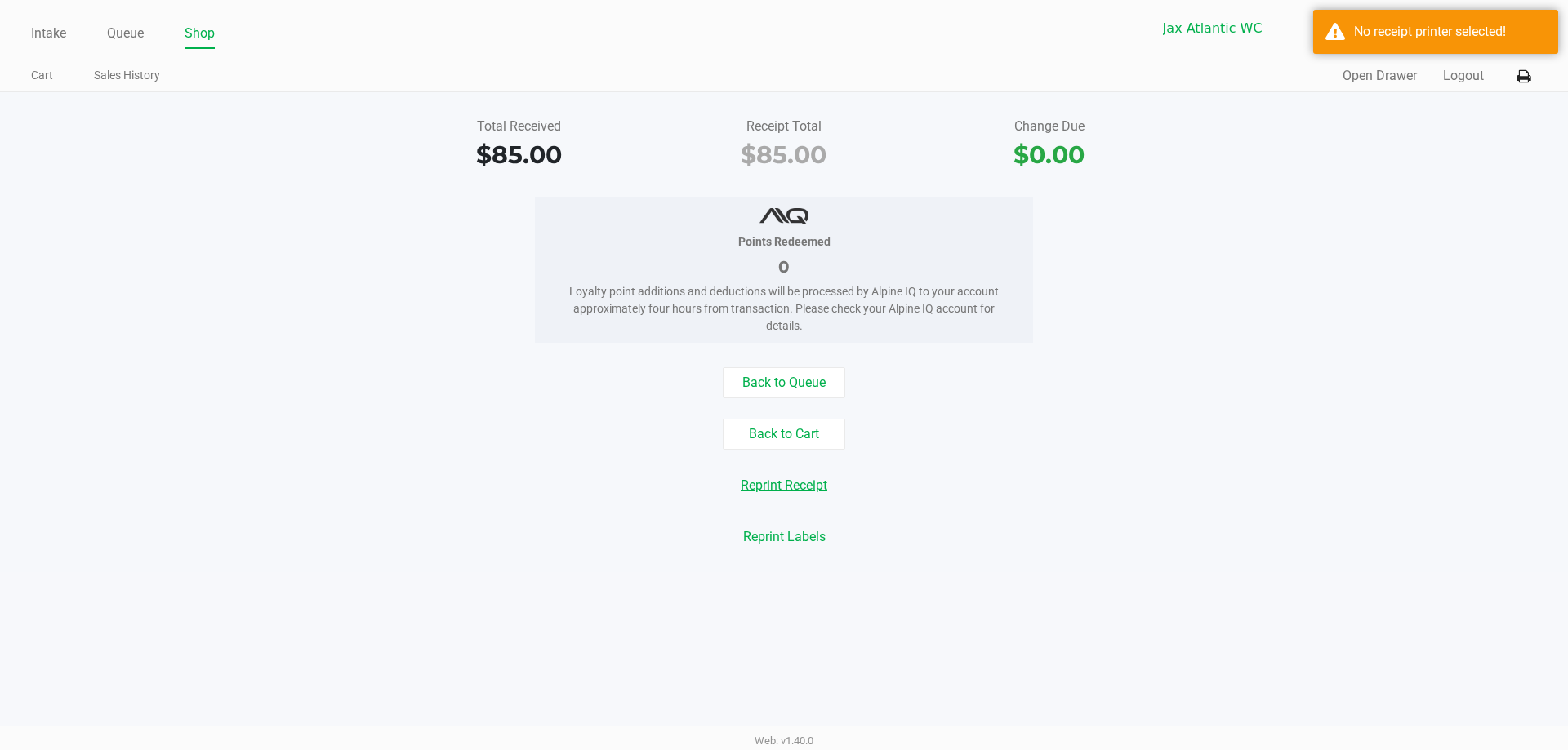
click at [798, 491] on button "Reprint Receipt" at bounding box center [784, 485] width 107 height 31
click at [1492, 79] on div "Quick Sale Open Drawer Logout" at bounding box center [1160, 76] width 753 height 31
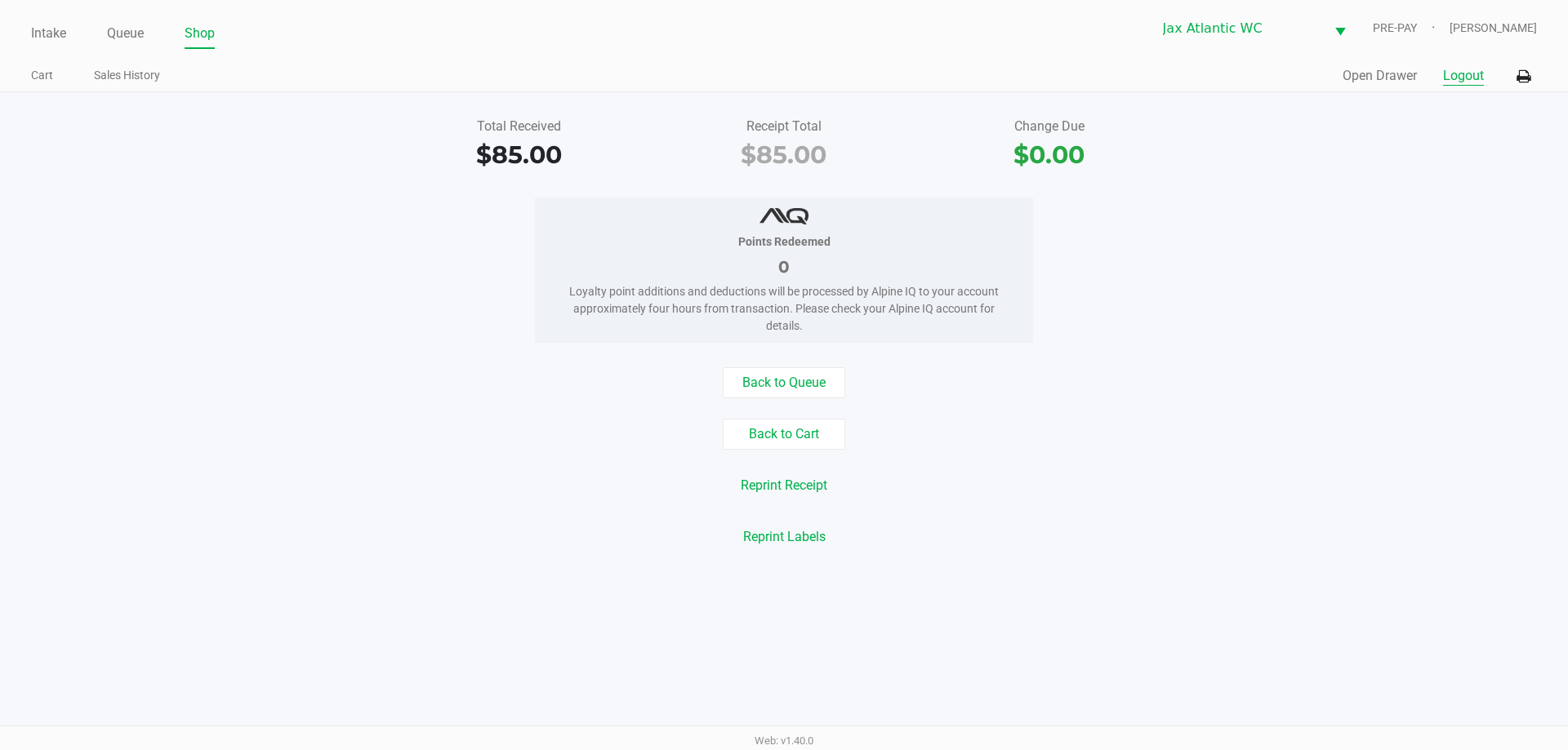
click at [1466, 79] on button "Logout" at bounding box center [1463, 76] width 40 height 20
